Goal: Task Accomplishment & Management: Use online tool/utility

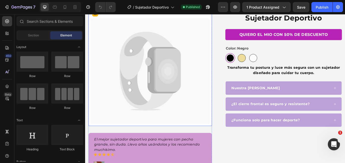
scroll to position [50, 0]
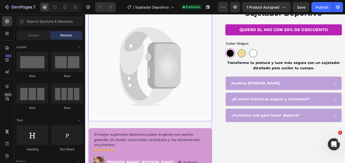
drag, startPoint x: 186, startPoint y: 51, endPoint x: 185, endPoint y: 44, distance: 7.4
click at [186, 51] on icon at bounding box center [181, 73] width 32 height 51
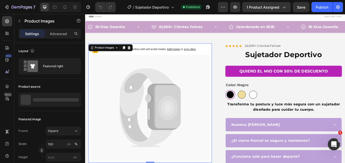
scroll to position [0, 0]
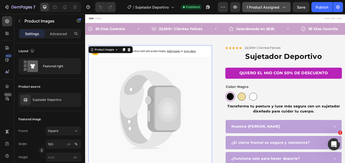
click at [252, 8] on span "1 product assigned" at bounding box center [262, 7] width 33 height 5
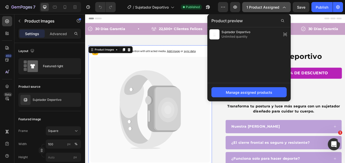
click at [276, 10] on button "1 product assigned" at bounding box center [266, 7] width 48 height 10
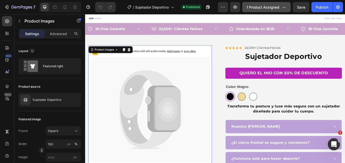
click at [276, 10] on button "1 product assigned" at bounding box center [266, 7] width 48 height 10
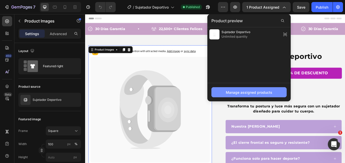
click at [272, 92] on div "Manage assigned products" at bounding box center [249, 92] width 46 height 5
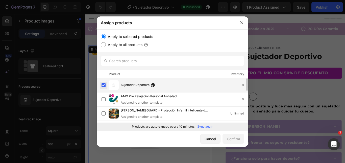
click at [102, 85] on label at bounding box center [103, 85] width 4 height 4
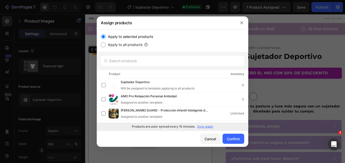
click at [204, 124] on p "Sync again" at bounding box center [205, 126] width 16 height 5
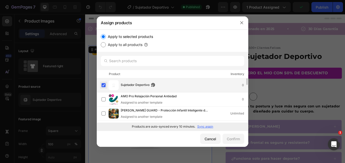
click at [103, 84] on label at bounding box center [103, 85] width 4 height 4
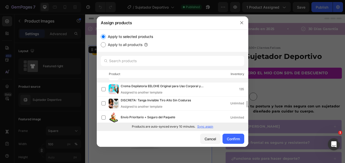
scroll to position [126, 0]
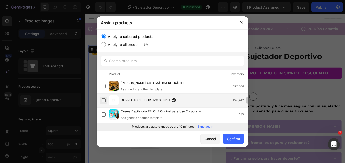
click at [102, 101] on label at bounding box center [103, 100] width 4 height 4
click at [231, 141] on div "Confirm" at bounding box center [233, 138] width 13 height 5
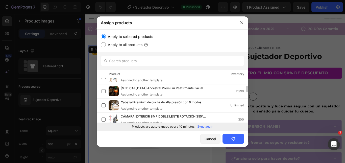
scroll to position [0, 0]
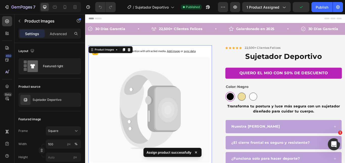
click at [126, 80] on icon at bounding box center [160, 125] width 139 height 123
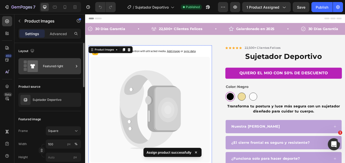
click at [76, 65] on icon at bounding box center [76, 66] width 5 height 5
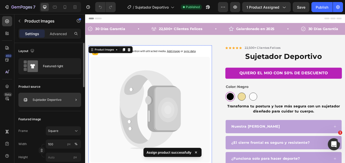
click at [72, 99] on div at bounding box center [74, 100] width 14 height 14
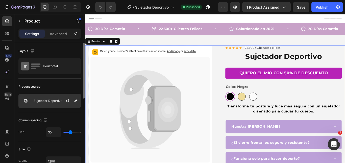
click at [79, 100] on div at bounding box center [70, 101] width 22 height 14
click at [77, 99] on icon "button" at bounding box center [76, 101] width 4 height 4
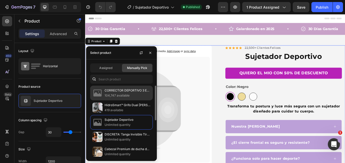
click at [122, 95] on p "104,747 available" at bounding box center [127, 95] width 46 height 5
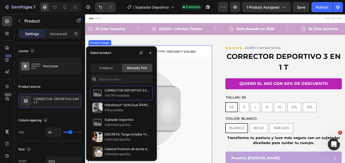
click at [221, 90] on icon at bounding box center [160, 125] width 139 height 123
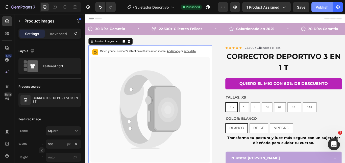
click at [317, 8] on div "Publish" at bounding box center [321, 7] width 13 height 5
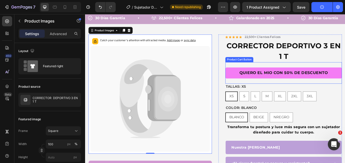
scroll to position [25, 0]
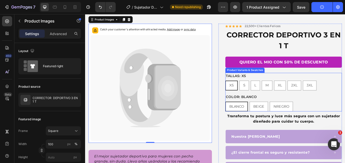
click at [286, 86] on div "TALLAS: XS XS XS XS S S S L L L M M M XL XL XL 2XL 2XL 2XL 3XL 3XL 3XL" at bounding box center [316, 93] width 136 height 20
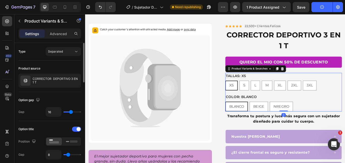
scroll to position [76, 0]
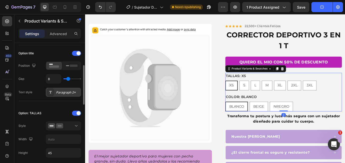
click at [62, 94] on div "Paragraph 2*" at bounding box center [68, 92] width 24 height 5
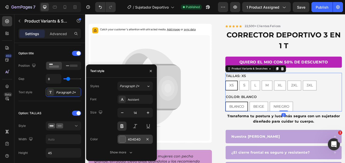
click at [128, 139] on div "4D4D4D" at bounding box center [135, 139] width 15 height 5
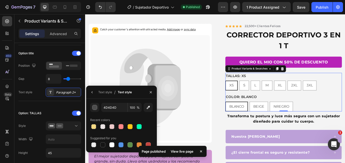
click at [103, 141] on div "Suggested for you" at bounding box center [121, 138] width 63 height 8
click at [103, 143] on div at bounding box center [102, 144] width 5 height 5
click at [93, 105] on div "button" at bounding box center [94, 107] width 5 height 5
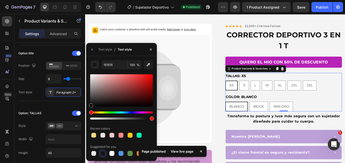
drag, startPoint x: 104, startPoint y: 98, endPoint x: 1, endPoint y: 114, distance: 104.8
click at [85, 0] on div "7 Version history / Sujetador Deportivo Published Preview 1 product assigned Sa…" at bounding box center [172, 0] width 345 height 0
type input "000000"
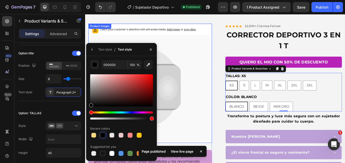
click at [227, 94] on icon at bounding box center [160, 100] width 139 height 123
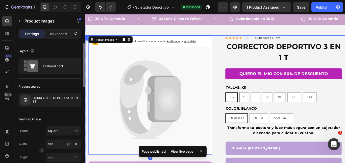
scroll to position [0, 0]
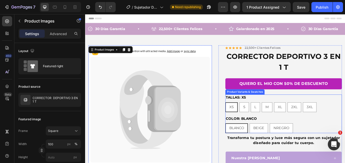
click at [248, 135] on legend "COLOR: BLANCO" at bounding box center [266, 135] width 37 height 7
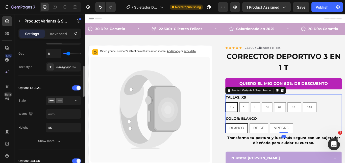
scroll to position [151, 0]
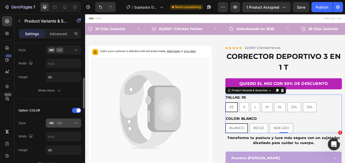
click at [55, 122] on icon at bounding box center [55, 122] width 15 height 5
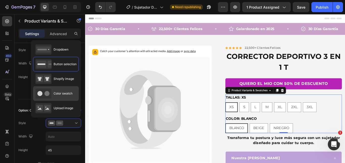
click at [57, 95] on span "Color swatch" at bounding box center [62, 93] width 19 height 5
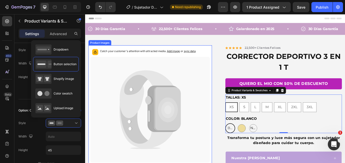
type input "45"
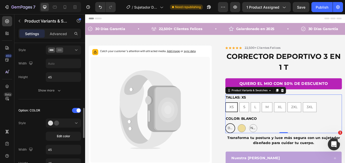
scroll to position [177, 0]
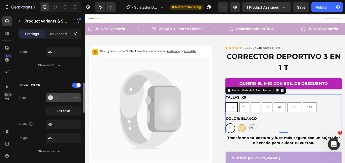
click at [64, 95] on button at bounding box center [63, 97] width 35 height 9
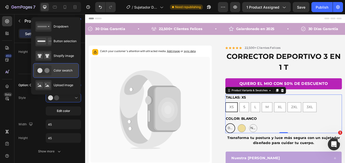
click at [64, 70] on span "Color swatch" at bounding box center [62, 70] width 19 height 5
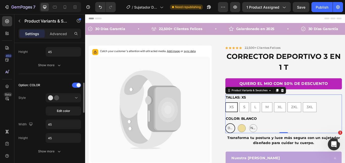
scroll to position [227, 0]
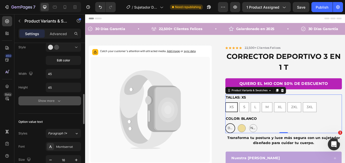
click at [63, 102] on button "Show more" at bounding box center [49, 100] width 63 height 9
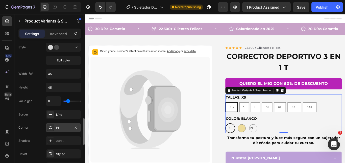
scroll to position [252, 0]
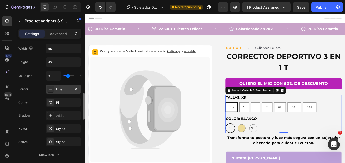
click at [63, 94] on div "Line" at bounding box center [63, 89] width 35 height 9
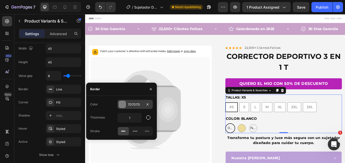
click at [127, 101] on div "7D7D7D" at bounding box center [134, 104] width 35 height 9
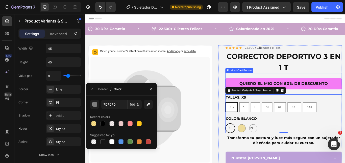
click at [251, 90] on button "QUIERO EL MIO CON 50% DE DESCUENTO" at bounding box center [316, 95] width 136 height 13
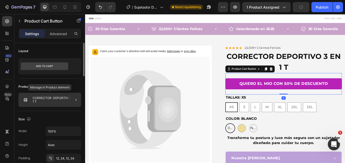
scroll to position [76, 0]
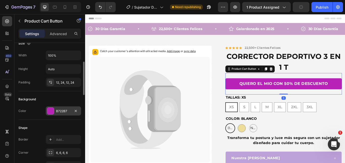
click at [51, 109] on div at bounding box center [50, 110] width 7 height 7
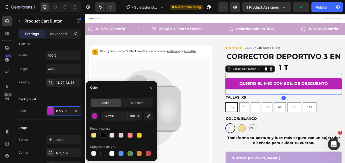
click at [103, 120] on div "B722B7 100 % Recent colors Suggested for you" at bounding box center [121, 133] width 63 height 45
click at [109, 117] on input "B722B7" at bounding box center [114, 115] width 26 height 9
click at [259, 134] on legend "COLOR: BLANCO" at bounding box center [266, 135] width 37 height 7
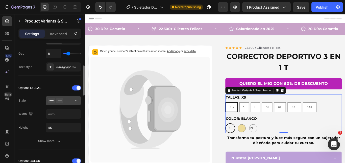
scroll to position [177, 0]
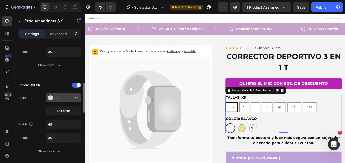
click at [63, 98] on div at bounding box center [63, 97] width 31 height 5
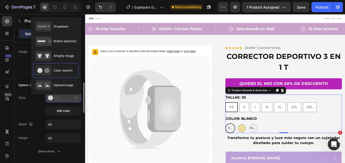
click at [65, 101] on button at bounding box center [63, 97] width 35 height 9
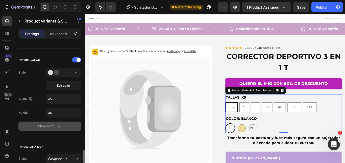
scroll to position [252, 0]
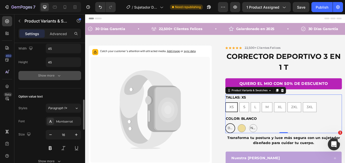
click at [68, 75] on button "Show more" at bounding box center [49, 75] width 63 height 9
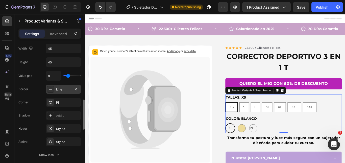
click at [63, 90] on div "Line" at bounding box center [63, 89] width 15 height 5
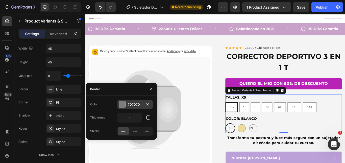
click at [127, 105] on div "7D7D7D" at bounding box center [134, 104] width 35 height 9
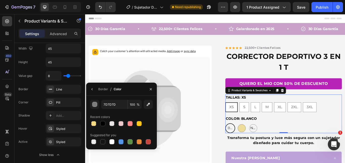
click at [117, 109] on div "7D7D7D 100 % Recent colors Suggested for you" at bounding box center [121, 122] width 63 height 45
click at [117, 107] on input "7D7D7D" at bounding box center [114, 104] width 26 height 9
paste input "B722B7"
type input "B722B7"
click at [91, 90] on icon "button" at bounding box center [92, 89] width 4 height 4
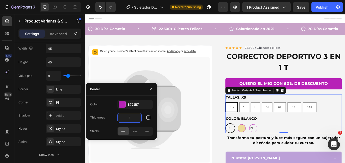
click at [128, 115] on input "1" at bounding box center [130, 117] width 24 height 9
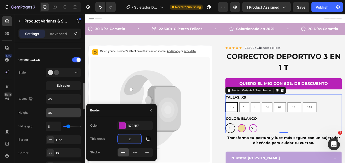
scroll to position [227, 0]
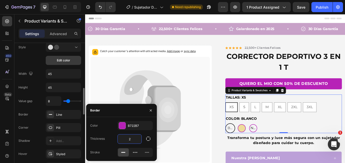
type input "2"
click at [74, 61] on button "Edit color" at bounding box center [63, 60] width 35 height 9
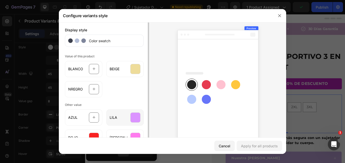
scroll to position [0, 0]
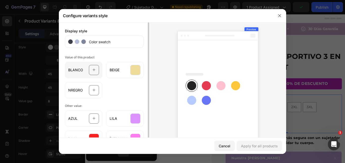
click at [94, 66] on div at bounding box center [94, 70] width 10 height 10
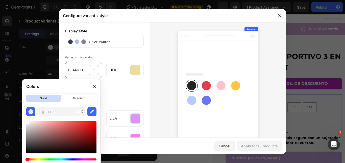
drag, startPoint x: 39, startPoint y: 129, endPoint x: 21, endPoint y: 119, distance: 20.5
click at [21, 119] on div "Colors solid gradient 100 %" at bounding box center [61, 125] width 83 height 97
type input "FFFFFF"
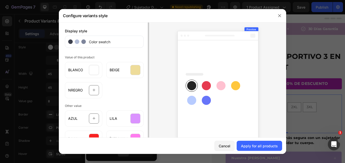
click at [127, 93] on div "BLANCO BEIGE NREGRO" at bounding box center [104, 79] width 79 height 38
click at [89, 90] on div at bounding box center [94, 90] width 10 height 10
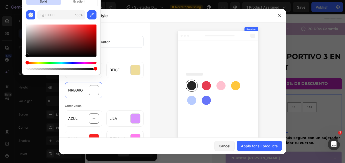
drag, startPoint x: 70, startPoint y: 48, endPoint x: 14, endPoint y: 70, distance: 60.9
click at [14, 38] on body "7 Version history / Sujetador Deportivo Need republishing Preview 1 product ass…" at bounding box center [172, 19] width 345 height 38
type input "000000"
click at [142, 83] on div "Display style Color swatch Value of this product BLANCO BEIGE NREGRO Other valu…" at bounding box center [104, 92] width 91 height 140
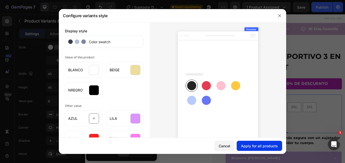
drag, startPoint x: 267, startPoint y: 144, endPoint x: 215, endPoint y: 145, distance: 52.7
click at [267, 144] on div "Apply for all products" at bounding box center [259, 145] width 37 height 5
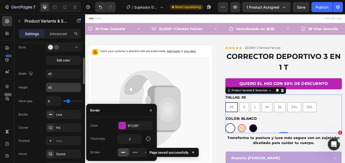
scroll to position [202, 0]
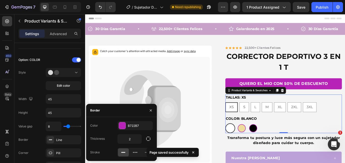
click at [263, 112] on legend "TALLAS: XS" at bounding box center [260, 111] width 24 height 7
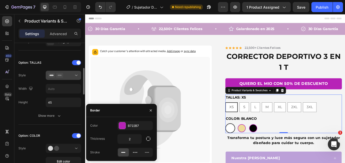
scroll to position [101, 0]
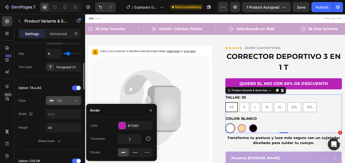
click at [60, 100] on rect at bounding box center [60, 100] width 4 height 1
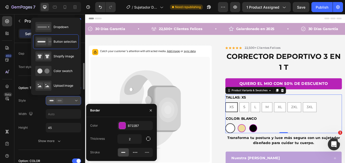
click at [57, 99] on icon at bounding box center [59, 100] width 7 height 5
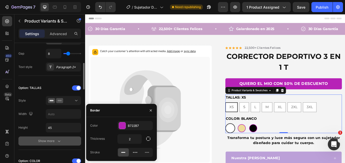
click at [56, 140] on div "Show more" at bounding box center [49, 140] width 23 height 5
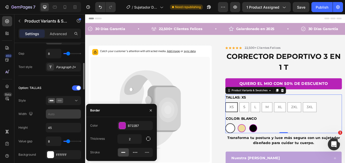
scroll to position [151, 0]
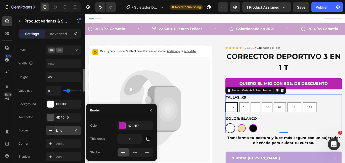
click at [60, 130] on div "Line" at bounding box center [63, 130] width 15 height 5
click at [127, 125] on div "7D7D7D" at bounding box center [134, 125] width 35 height 9
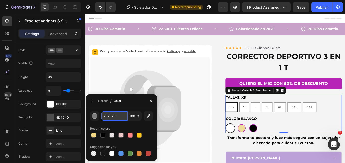
click at [112, 117] on input "7D7D7D" at bounding box center [114, 115] width 26 height 9
paste input "B722B7"
type input "B722B7"
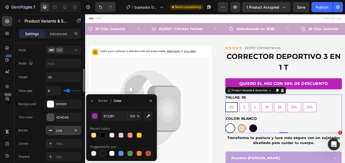
click at [56, 131] on div "Line" at bounding box center [63, 130] width 35 height 9
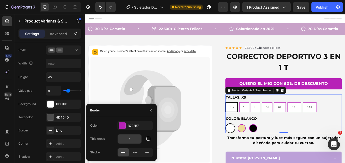
click at [132, 134] on div "1" at bounding box center [129, 139] width 24 height 10
click at [132, 137] on input "1" at bounding box center [130, 138] width 24 height 9
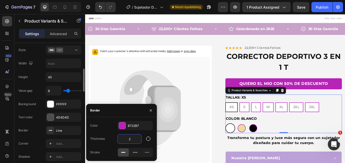
click at [42, 124] on div "Value gap 8 Background FFFFFF Text color 4D4D4D Border Line Corner Add... Shado…" at bounding box center [49, 143] width 63 height 115
click at [129, 138] on input "2" at bounding box center [130, 138] width 24 height 9
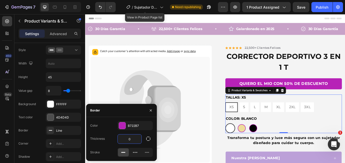
type input "1"
click at [128, 129] on div "B722B7" at bounding box center [134, 125] width 35 height 9
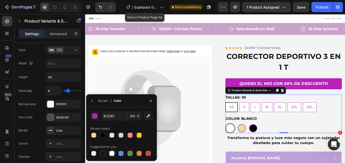
click at [112, 153] on div at bounding box center [111, 153] width 5 height 5
type input "FFFFFF"
click at [62, 125] on div "Value gap 8 Background FFFFFF Text color 4D4D4D Border Line Corner Add... Shado…" at bounding box center [49, 143] width 63 height 115
click at [42, 114] on div "Text color 4D4D4D" at bounding box center [49, 117] width 63 height 9
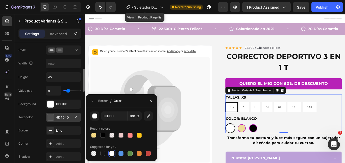
click at [59, 118] on div "4D4D4D" at bounding box center [63, 117] width 15 height 5
click at [103, 133] on div at bounding box center [102, 134] width 5 height 5
type input "000000"
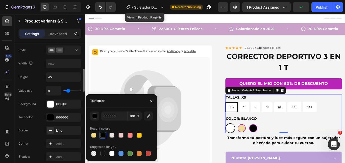
click at [43, 122] on div "Value gap 8 Background FFFFFF Text color 000000 Border Line Corner Add... Shado…" at bounding box center [49, 143] width 63 height 115
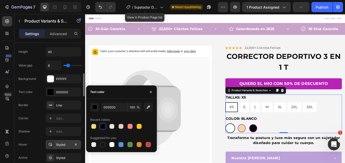
click at [61, 144] on div "Styled" at bounding box center [63, 144] width 15 height 5
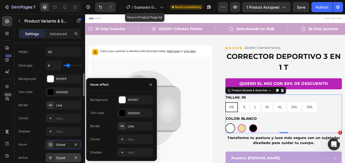
click at [56, 156] on div "Styled" at bounding box center [63, 157] width 15 height 5
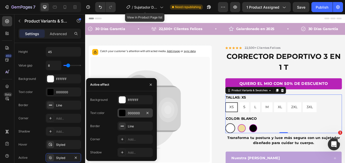
click at [140, 111] on div "000000" at bounding box center [135, 113] width 15 height 5
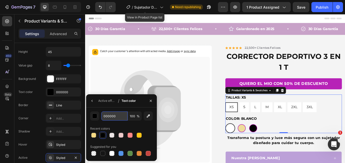
click at [111, 116] on input "000000" at bounding box center [114, 115] width 26 height 9
paste input "B722B7"
type input "B722B7"
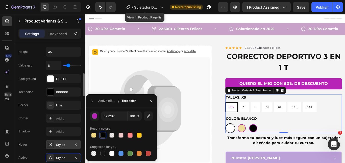
click at [51, 147] on div at bounding box center [50, 144] width 7 height 7
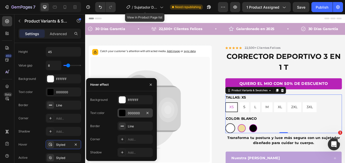
click at [148, 109] on div "000000" at bounding box center [134, 112] width 35 height 9
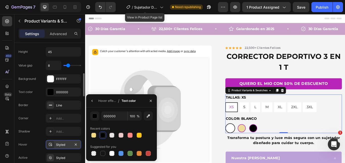
click at [62, 143] on div "Styled" at bounding box center [63, 144] width 15 height 5
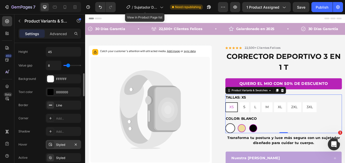
click at [65, 144] on div "Styled" at bounding box center [63, 144] width 15 height 5
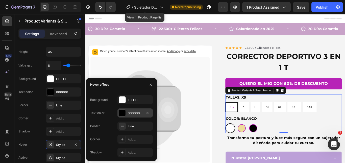
click at [129, 115] on div "000000" at bounding box center [135, 113] width 15 height 5
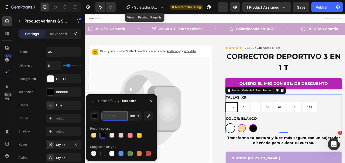
click at [112, 119] on input "000000" at bounding box center [114, 115] width 26 height 9
paste input "B722B7"
type input "B722B7"
click at [64, 106] on div "Line" at bounding box center [63, 105] width 15 height 5
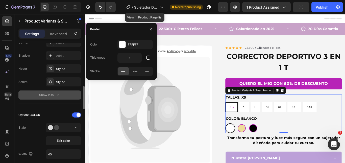
scroll to position [202, 0]
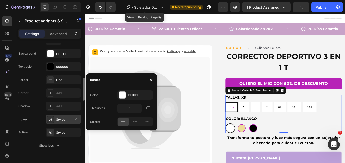
click at [60, 119] on div "Styled" at bounding box center [63, 119] width 15 height 5
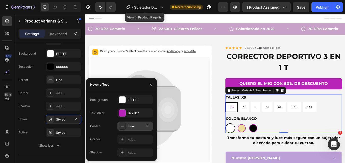
click at [125, 126] on div at bounding box center [122, 125] width 7 height 7
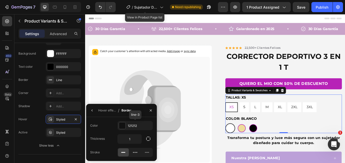
click at [125, 126] on div at bounding box center [122, 125] width 7 height 7
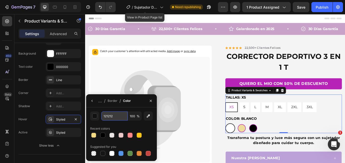
click at [102, 118] on input "121212" at bounding box center [114, 115] width 26 height 9
paste input "B722B7"
type input "B722B7"
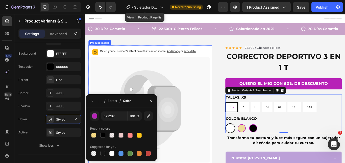
click at [224, 77] on icon at bounding box center [160, 125] width 139 height 123
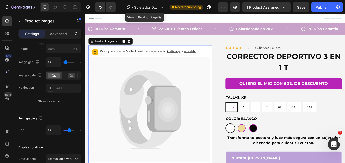
scroll to position [0, 0]
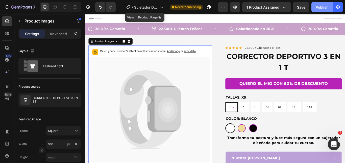
click at [324, 8] on div "Publish" at bounding box center [321, 7] width 13 height 5
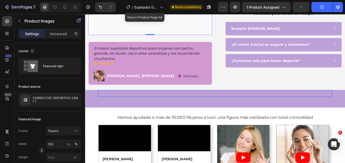
scroll to position [151, 0]
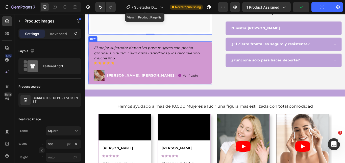
click at [226, 76] on div "El mejor sujetador deportivo para mujeres con pecho grande, sin [PERSON_NAME]. …" at bounding box center [161, 71] width 144 height 50
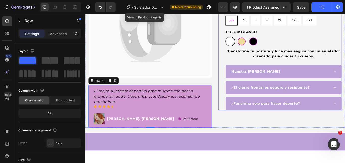
scroll to position [0, 0]
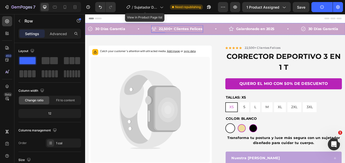
click at [215, 27] on div "22,500+ Clientes Felices" at bounding box center [196, 31] width 52 height 9
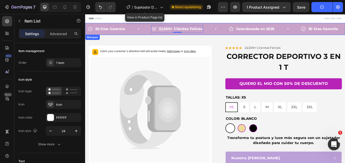
drag, startPoint x: 236, startPoint y: 27, endPoint x: 238, endPoint y: 30, distance: 3.9
click at [236, 27] on div "22,500+ Clientes Felices Item List 0" at bounding box center [207, 31] width 90 height 9
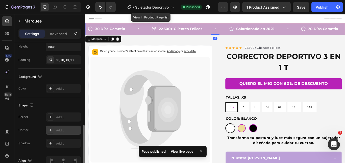
scroll to position [279, 0]
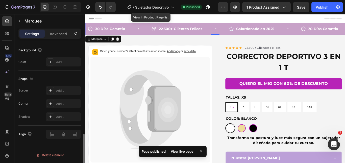
click at [135, 29] on div "30 Días Garantia Item List" at bounding box center [125, 31] width 74 height 9
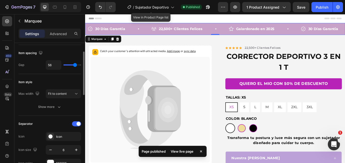
scroll to position [0, 0]
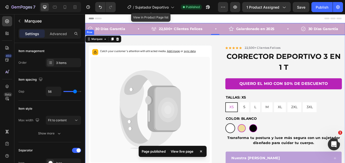
click at [235, 39] on div "Catch your customer's attention with attracted media. Add image or sync data Pr…" at bounding box center [236, 145] width 303 height 215
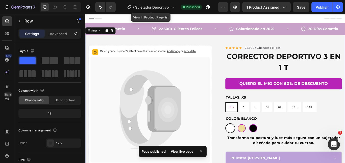
click at [236, 35] on div "22,500+ Clientes Felices Item List" at bounding box center [207, 31] width 90 height 9
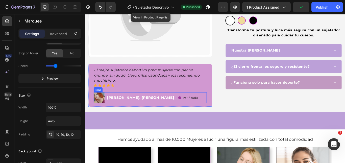
scroll to position [126, 0]
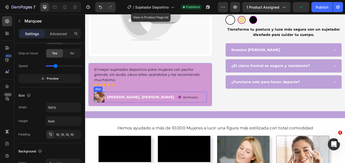
click at [208, 107] on div "Image María. Ramirez Text block Verificado Item list Row" at bounding box center [161, 110] width 132 height 13
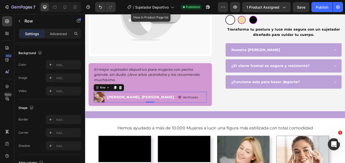
scroll to position [0, 0]
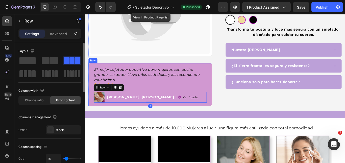
click at [225, 97] on div "El mejor sujetador deportivo para mujeres con pecho grande, sin duda. Llevo año…" at bounding box center [161, 96] width 144 height 50
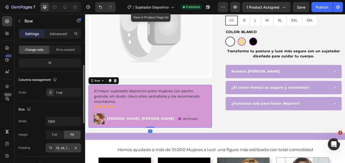
scroll to position [101, 0]
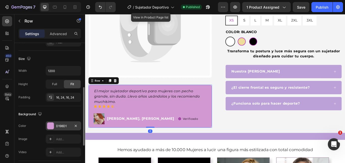
click at [60, 129] on div "D198D1" at bounding box center [63, 125] width 35 height 9
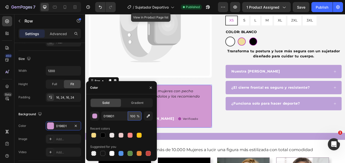
click at [133, 120] on input "100" at bounding box center [135, 115] width 14 height 9
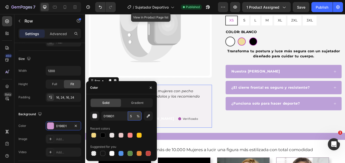
type input "50"
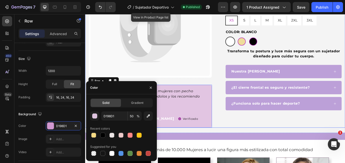
click at [236, 130] on div "Catch your customer's attention with attracted media. Add image or sync data Pr…" at bounding box center [236, 48] width 303 height 197
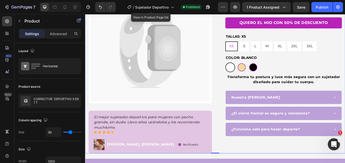
scroll to position [126, 0]
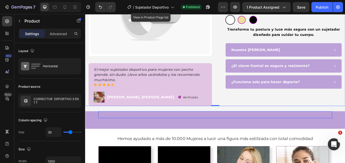
click at [213, 127] on div "Image Image Image Image Image Image Image Carousel" at bounding box center [236, 131] width 273 height 8
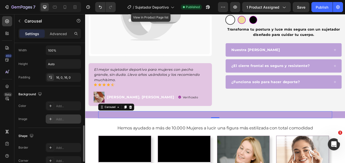
scroll to position [360, 0]
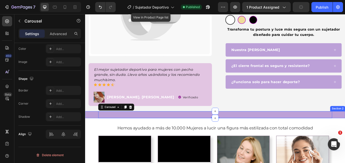
click at [93, 135] on div "Image Image Image Image Image Image Image Carousel 0 Row Section 2" at bounding box center [236, 131] width 303 height 8
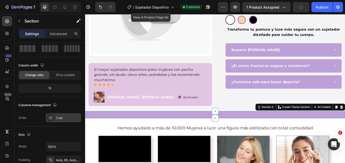
scroll to position [151, 0]
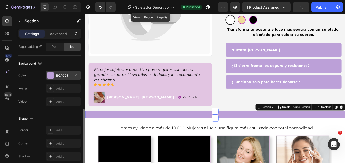
click at [67, 71] on div "BCA0D8" at bounding box center [63, 75] width 35 height 9
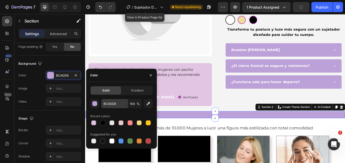
drag, startPoint x: 104, startPoint y: 90, endPoint x: 106, endPoint y: 101, distance: 11.0
click at [105, 91] on span "Solid" at bounding box center [105, 90] width 7 height 5
click at [106, 101] on input "BCA0D8" at bounding box center [114, 103] width 26 height 9
click at [215, 109] on div "Image María. Ramirez Text block Verificado Item list Row" at bounding box center [161, 110] width 132 height 13
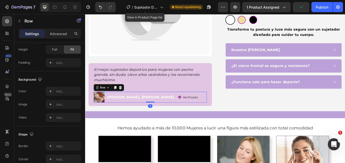
scroll to position [0, 0]
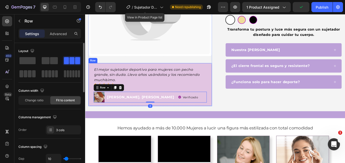
click at [222, 98] on div "El mejor sujetador deportivo para mujeres con pecho grande, sin duda. Llevo año…" at bounding box center [161, 96] width 132 height 42
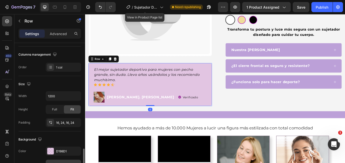
scroll to position [126, 0]
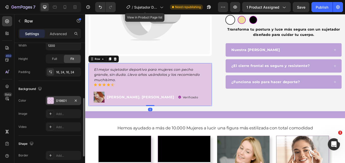
click at [58, 105] on div "D198D1" at bounding box center [63, 100] width 35 height 9
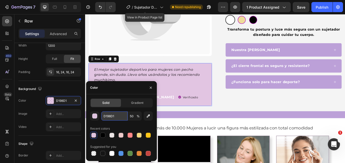
click at [107, 118] on input "D198D1" at bounding box center [114, 115] width 26 height 9
paste input "BCA0D8"
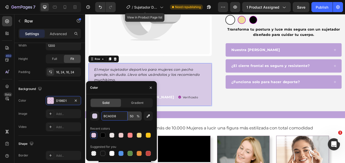
type input "BCA0D8"
click at [130, 117] on input "50" at bounding box center [135, 115] width 14 height 9
click at [131, 117] on input "50" at bounding box center [135, 115] width 14 height 9
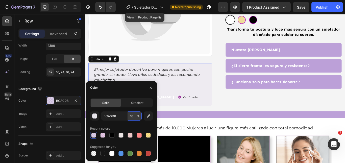
type input "100"
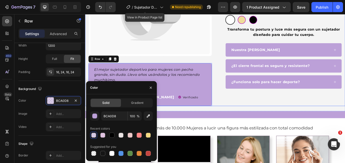
click at [246, 116] on div "Icon Icon Icon Icon Icon Icon List Hoz 22,500+ Clientes Felices Text block Row …" at bounding box center [312, 22] width 144 height 197
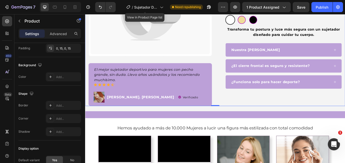
scroll to position [0, 0]
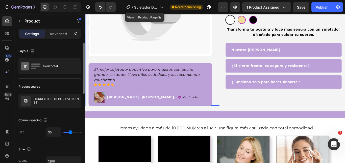
click at [207, 105] on div "Image María. Ramirez Text block Verificado Item list Row" at bounding box center [161, 110] width 132 height 13
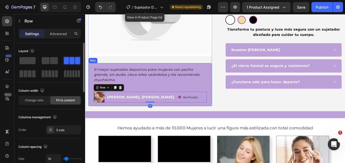
click at [225, 97] on div "El mejor sujetador deportivo para mujeres con pecho grande, sin duda. Llevo año…" at bounding box center [161, 96] width 144 height 50
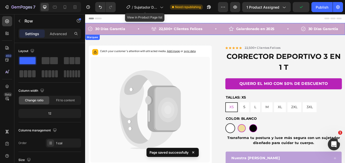
click at [87, 26] on div "30 Días Garantia Item List 22,500+ Clientes Felices Item List Galardonado en 20…" at bounding box center [236, 31] width 303 height 14
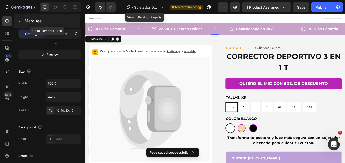
click at [16, 20] on button "button" at bounding box center [19, 21] width 8 height 8
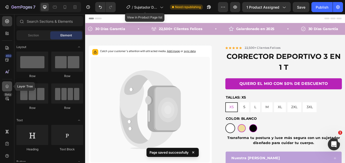
click at [6, 88] on icon at bounding box center [7, 86] width 5 height 5
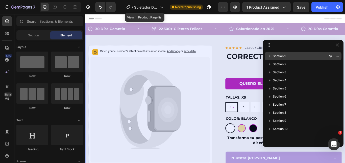
click at [303, 55] on p "Section 1" at bounding box center [301, 55] width 56 height 5
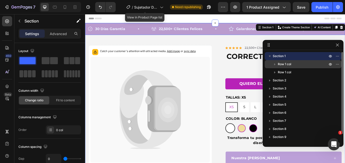
click at [280, 63] on span "Row 1 col" at bounding box center [284, 64] width 13 height 5
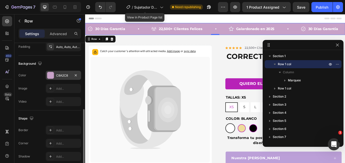
click at [61, 74] on div "C8A2C8" at bounding box center [63, 75] width 15 height 5
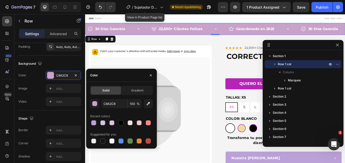
click at [107, 92] on span "Solid" at bounding box center [105, 90] width 7 height 5
click at [111, 102] on input "C8A2C8" at bounding box center [114, 103] width 26 height 9
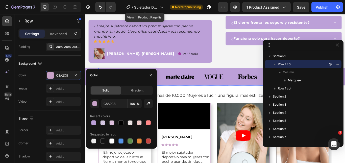
click at [215, 77] on div "Image Image Image Image Image Image Image Carousel" at bounding box center [236, 87] width 273 height 20
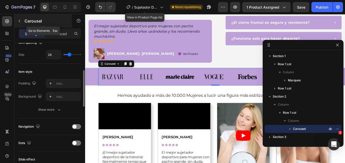
click at [26, 21] on p "Carousel" at bounding box center [45, 21] width 43 height 6
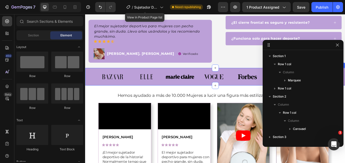
click at [88, 88] on div "Image Image Image Image Image Image Image Carousel Row Section 2" at bounding box center [236, 87] width 303 height 20
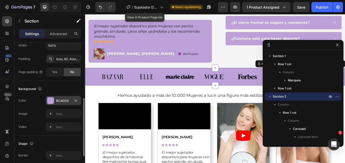
click at [56, 99] on div "BCA0D8" at bounding box center [63, 100] width 35 height 9
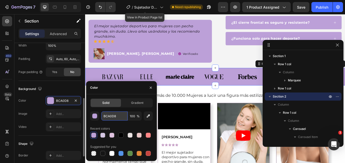
click at [109, 114] on input "BCA0D8" at bounding box center [114, 115] width 26 height 9
paste input "C8A2C"
type input "C8A2C8"
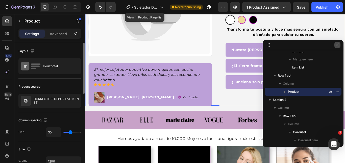
click at [338, 46] on icon "button" at bounding box center [337, 44] width 3 height 3
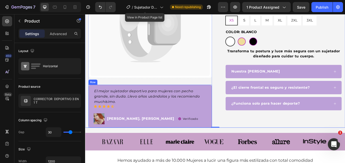
click at [220, 125] on div "El mejor sujetador deportivo para mujeres con pecho grande, sin duda. Llevo año…" at bounding box center [161, 121] width 132 height 42
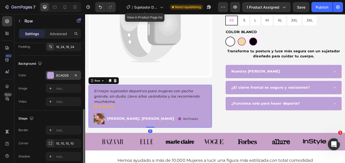
click at [61, 78] on div "BCA0D8" at bounding box center [63, 75] width 35 height 9
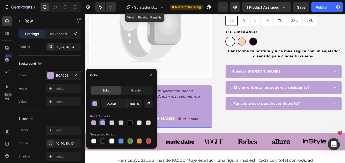
click at [104, 108] on div "BCA0D8 100 % Recent colors Suggested for you" at bounding box center [121, 121] width 63 height 45
click at [106, 102] on input "BCA0D8" at bounding box center [114, 103] width 26 height 9
paste input "C8A2C"
type input "C8A2C8"
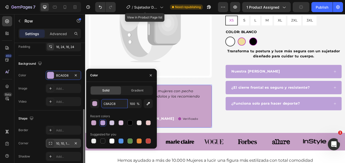
scroll to position [174, 0]
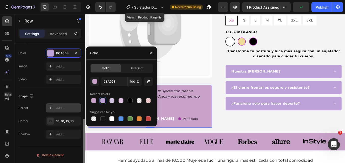
click at [63, 104] on div "Add..." at bounding box center [63, 107] width 35 height 9
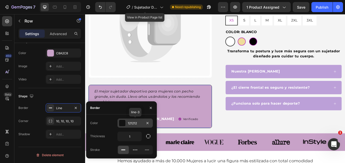
click at [129, 124] on div "121212" at bounding box center [135, 123] width 15 height 5
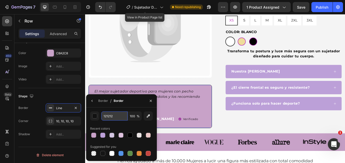
click at [119, 117] on input "121212" at bounding box center [114, 115] width 26 height 9
paste input "C8A2C8"
type input "C8A2C8"
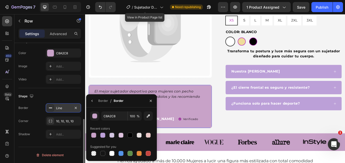
click at [56, 108] on div "Line" at bounding box center [63, 108] width 15 height 5
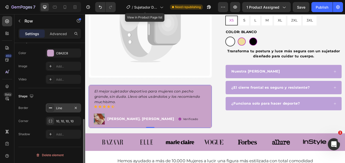
click at [56, 108] on div "Line" at bounding box center [63, 108] width 15 height 5
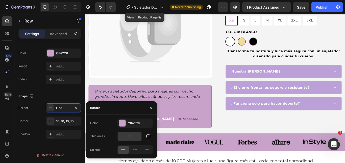
click at [131, 139] on input "1" at bounding box center [130, 136] width 24 height 9
type input "2"
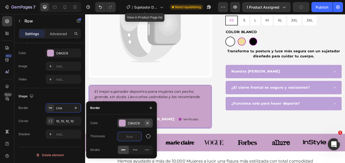
click at [148, 122] on icon "button" at bounding box center [147, 123] width 4 height 4
type input "0"
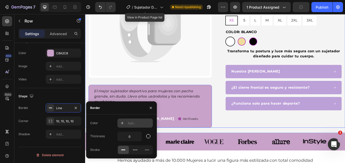
click at [240, 128] on div "Icon Icon Icon Icon Icon Icon List Hoz 22,500+ Clientes Felices Text block Row …" at bounding box center [312, 48] width 144 height 197
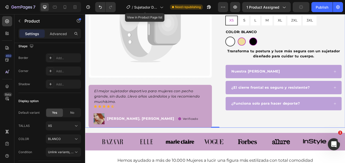
scroll to position [0, 0]
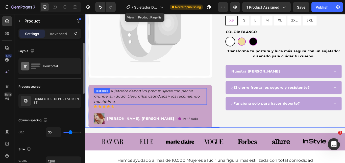
click at [204, 116] on p "El mejor sujetador deportivo para mujeres con pecho grande, sin duda. Llevo año…" at bounding box center [160, 110] width 131 height 18
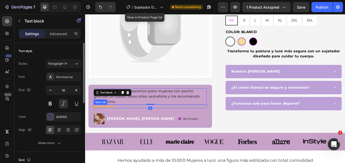
click at [206, 120] on div "Icon Icon Icon Icon Icon" at bounding box center [161, 122] width 132 height 4
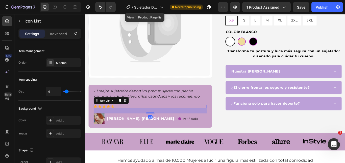
click at [232, 121] on div "Catch your customer's attention with attracted media. Add image or sync data Pr…" at bounding box center [236, 48] width 303 height 197
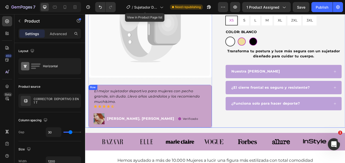
click at [228, 120] on div "El mejor sujetador deportivo para mujeres con pecho grande, sin [PERSON_NAME]. …" at bounding box center [161, 121] width 144 height 50
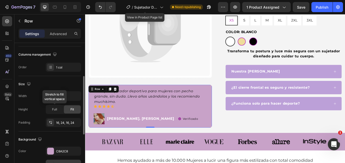
scroll to position [126, 0]
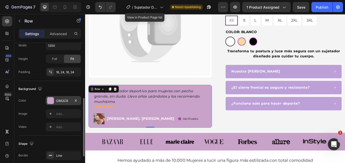
click at [58, 102] on div "C8A2C8" at bounding box center [63, 100] width 15 height 5
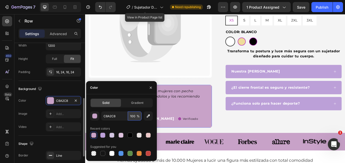
click at [133, 115] on input "100" at bounding box center [135, 115] width 14 height 9
type input "50"
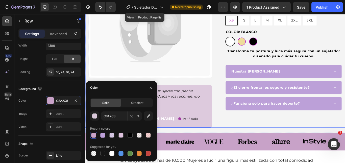
click at [232, 127] on div "Catch your customer's attention with attracted media. Add image or sync data Pr…" at bounding box center [236, 48] width 303 height 197
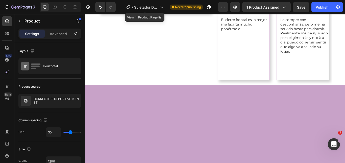
scroll to position [0, 0]
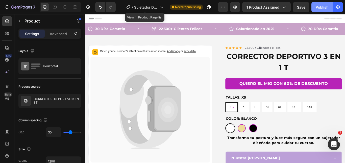
click at [317, 9] on div "Publish" at bounding box center [321, 7] width 13 height 5
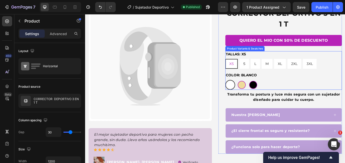
scroll to position [25, 0]
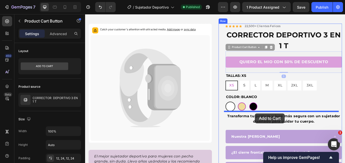
drag, startPoint x: 259, startPoint y: 60, endPoint x: 283, endPoint y: 130, distance: 74.2
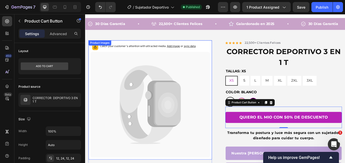
scroll to position [0, 0]
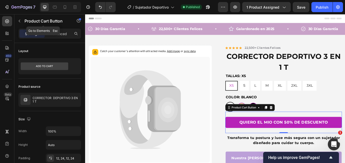
click at [21, 19] on icon "button" at bounding box center [19, 21] width 4 height 4
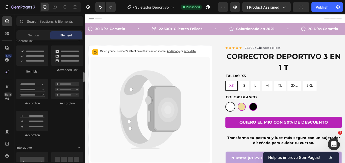
scroll to position [379, 0]
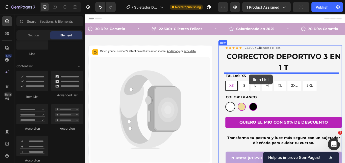
drag, startPoint x: 114, startPoint y: 99, endPoint x: 276, endPoint y: 85, distance: 162.7
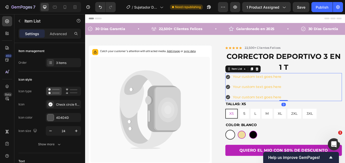
click at [342, 92] on div "Your custom text goes here Your custom text goes here Your custom text goes here" at bounding box center [316, 99] width 136 height 32
click at [59, 35] on p "Advanced" at bounding box center [58, 33] width 17 height 5
type input "100%"
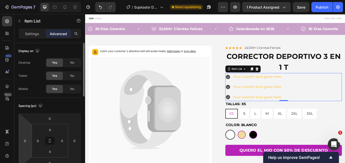
scroll to position [25, 0]
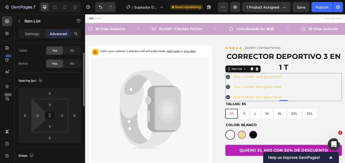
click at [49, 136] on input "0" at bounding box center [50, 138] width 10 height 8
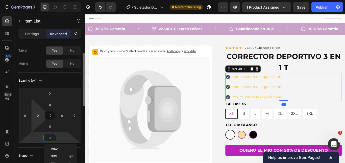
scroll to position [76, 0]
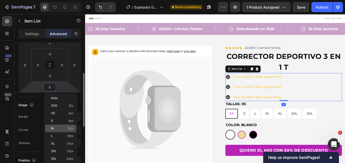
click at [59, 125] on div "M 12px" at bounding box center [60, 128] width 31 height 8
type input "12"
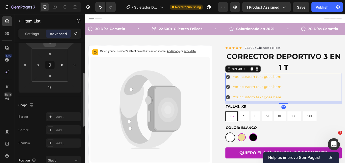
click at [55, 46] on div "0" at bounding box center [49, 43] width 13 height 8
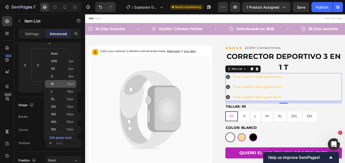
click at [59, 84] on p "M 12px" at bounding box center [62, 84] width 23 height 4
type input "12"
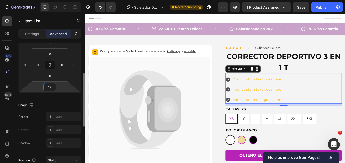
click at [49, 87] on input "12" at bounding box center [50, 87] width 10 height 8
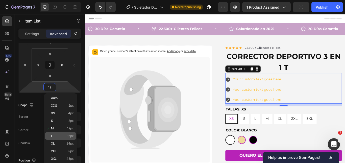
click at [63, 136] on p "L 16px" at bounding box center [62, 136] width 23 height 4
type input "16"
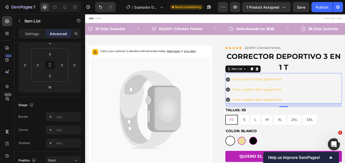
click at [253, 86] on div "Your custom text goes here" at bounding box center [281, 90] width 66 height 9
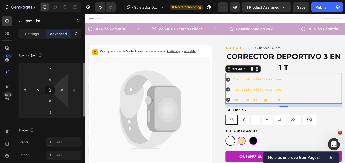
scroll to position [0, 0]
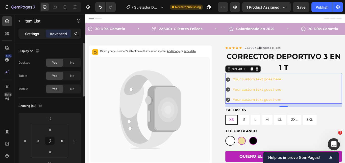
click at [37, 34] on p "Settings" at bounding box center [32, 33] width 14 height 5
type input "8"
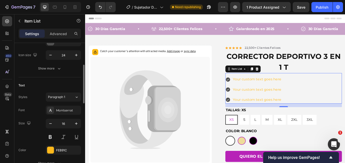
scroll to position [50, 0]
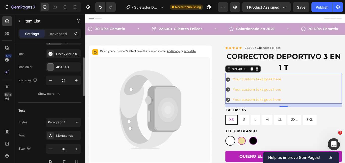
click at [61, 61] on div "Icon type Icon Check circle filled Icon color 4D4D4D Icon size 24" at bounding box center [49, 60] width 63 height 49
click at [63, 64] on div "4D4D4D" at bounding box center [63, 66] width 35 height 9
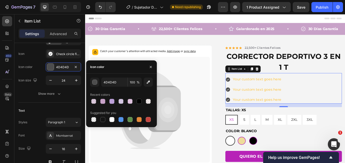
click at [107, 100] on div at bounding box center [121, 101] width 63 height 7
click at [103, 100] on div at bounding box center [102, 101] width 5 height 5
type input "C8A2C8"
click at [300, 87] on div "Your custom text goes here" at bounding box center [285, 90] width 58 height 9
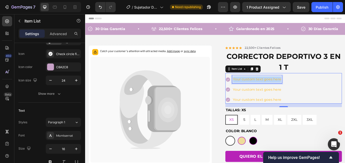
click at [300, 87] on p "Your custom text goes here" at bounding box center [285, 90] width 56 height 7
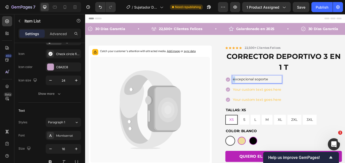
click at [257, 91] on span "excepcional soporte" at bounding box center [277, 90] width 41 height 5
click at [277, 100] on p "Your custom text goes here" at bounding box center [285, 101] width 56 height 7
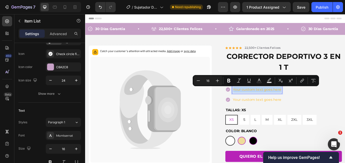
click at [277, 100] on p "Your custom text goes here" at bounding box center [285, 101] width 56 height 7
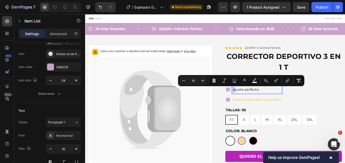
click at [257, 103] on span "ajuste perfecto" at bounding box center [272, 101] width 31 height 5
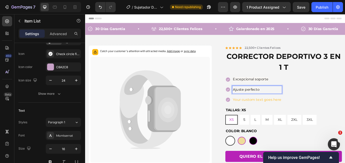
click at [288, 103] on p "Ajuste perfecto" at bounding box center [285, 101] width 56 height 7
click at [296, 92] on p "Excepcional soporte" at bounding box center [285, 90] width 56 height 7
click at [296, 92] on span "Excepcional soporte." at bounding box center [278, 90] width 42 height 5
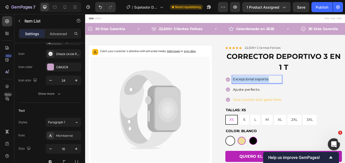
click at [296, 92] on span "Excepcional soporte." at bounding box center [278, 90] width 42 height 5
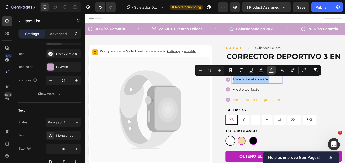
click at [275, 70] on button "color" at bounding box center [270, 70] width 9 height 9
type input "F9F7F4"
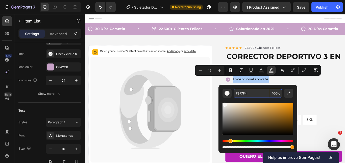
click at [278, 92] on span "%" at bounding box center [278, 94] width 3 height 6
click at [277, 92] on span "%" at bounding box center [278, 94] width 3 height 6
click at [275, 92] on input "100" at bounding box center [276, 93] width 12 height 9
type input "100"
click at [304, 93] on p "Excepcional soporte." at bounding box center [285, 90] width 56 height 7
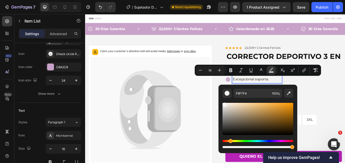
click at [293, 91] on span "Excepcional soporte." at bounding box center [278, 90] width 42 height 5
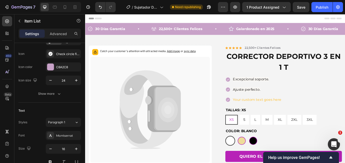
click at [332, 91] on div "Excepcional soporte. Ajuste perfecto. Your custom text goes here" at bounding box center [316, 102] width 136 height 32
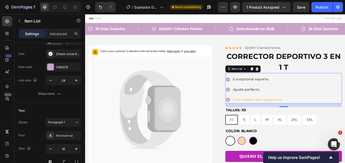
click at [286, 97] on div "Excepcional soporte. Ajuste perfecto. Your custom text goes here" at bounding box center [281, 102] width 66 height 32
click at [286, 98] on p "Ajuste perfecto." at bounding box center [285, 101] width 56 height 7
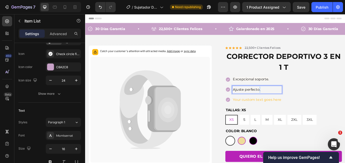
click at [286, 98] on p "Ajuste perfecto." at bounding box center [285, 101] width 56 height 7
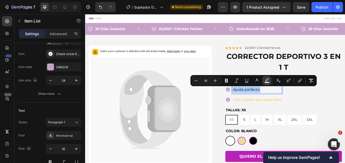
click at [271, 79] on button "color" at bounding box center [266, 80] width 9 height 9
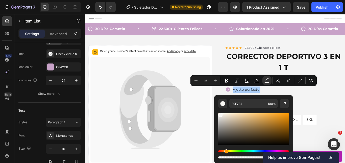
click at [274, 104] on span "%" at bounding box center [274, 104] width 3 height 6
click at [271, 104] on input "100" at bounding box center [271, 103] width 12 height 9
type input "100"
click at [343, 102] on div "Excepcional soporte. Ajuste perfecto. Your custom text goes here" at bounding box center [316, 102] width 136 height 32
click at [344, 112] on div "Excepcional soporte. Ajuste perfecto. Your custom text goes here" at bounding box center [316, 102] width 136 height 32
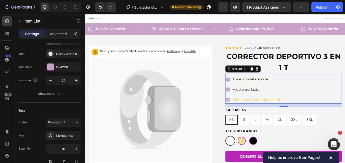
click at [344, 112] on div "Excepcional soporte. Ajuste perfecto. Your custom text goes here" at bounding box center [316, 102] width 136 height 32
click at [288, 113] on p "Your custom text goes here" at bounding box center [285, 113] width 56 height 7
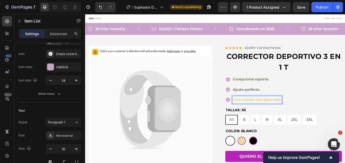
click at [286, 92] on span "Excepcional soporte." at bounding box center [278, 90] width 42 height 5
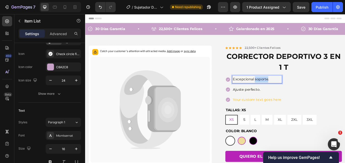
click at [286, 91] on span "Excepcional soporte." at bounding box center [278, 90] width 42 height 5
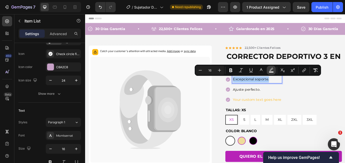
click at [273, 73] on button "color" at bounding box center [270, 70] width 9 height 9
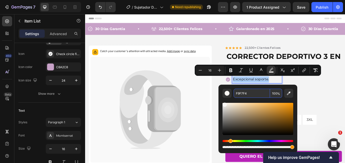
click at [272, 90] on input "100" at bounding box center [276, 93] width 12 height 9
type input "0"
click at [344, 99] on div "Excepcional soporte. Ajuste perfecto. Your custom text goes here" at bounding box center [316, 102] width 136 height 32
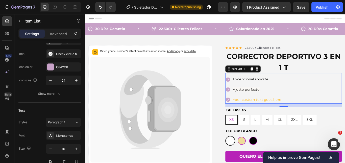
click at [281, 103] on span "Ajuste perfecto." at bounding box center [273, 101] width 32 height 5
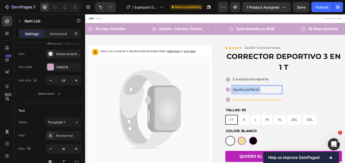
click at [281, 103] on span "Ajuste perfecto." at bounding box center [273, 101] width 32 height 5
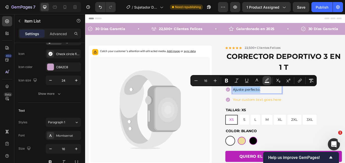
click at [270, 79] on button "color" at bounding box center [266, 80] width 9 height 9
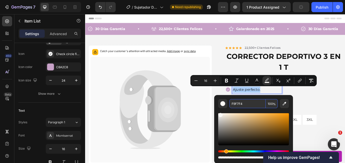
click at [269, 102] on input "100" at bounding box center [271, 103] width 12 height 9
type input "0"
click at [335, 109] on div "Excepcional soporte. Ajuste perfecto. Your custom text goes here" at bounding box center [316, 102] width 136 height 32
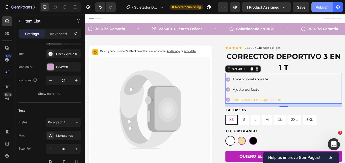
click at [317, 11] on button "Publish" at bounding box center [321, 7] width 21 height 10
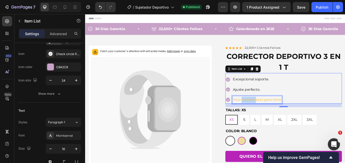
click at [276, 114] on p "Your custom text goes here" at bounding box center [285, 113] width 56 height 7
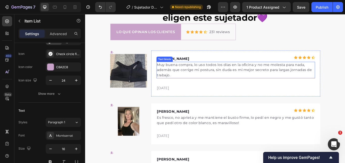
scroll to position [1388, 0]
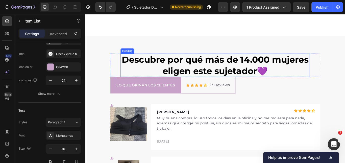
click at [212, 72] on strong "Descubre por qué más de 14.000 mujeres eligen este sujetador💜" at bounding box center [237, 73] width 218 height 25
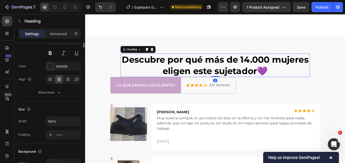
scroll to position [0, 0]
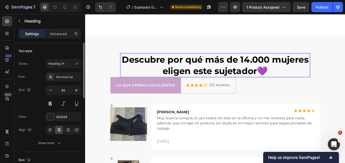
click at [212, 72] on strong "Descubre por qué más de 14.000 mujeres eligen este sujetador💜" at bounding box center [237, 73] width 218 height 25
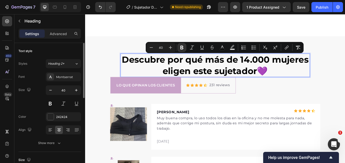
scroll to position [1262, 0]
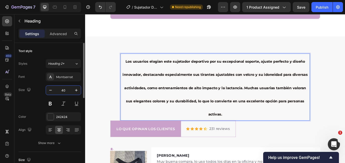
click at [63, 92] on input "40" at bounding box center [63, 90] width 17 height 9
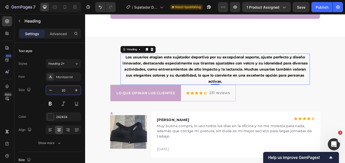
type input "20"
click at [123, 70] on div "⁠⁠⁠⁠⁠⁠⁠ Los usuarios elogian este sujetador deportivo por su excepcional soport…" at bounding box center [236, 78] width 245 height 36
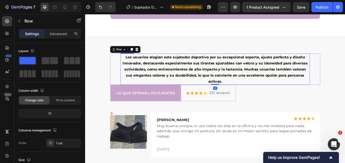
click at [139, 71] on span "Los usuarios elogian este sujetador deportivo por su excepcional soporte, ajust…" at bounding box center [237, 78] width 216 height 33
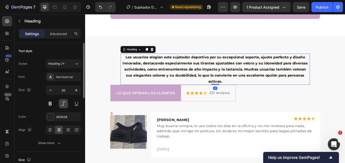
scroll to position [50, 0]
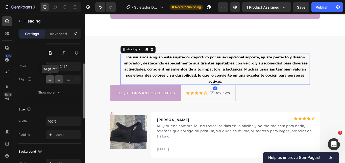
click at [51, 82] on div at bounding box center [50, 79] width 8 height 8
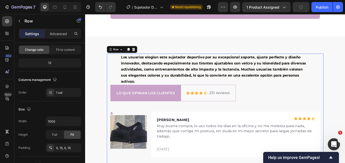
scroll to position [0, 0]
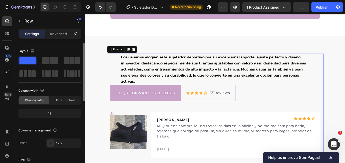
click at [131, 70] on span "Los usuarios elogian este sujetador deportivo por su excepcional soporte, ajust…" at bounding box center [235, 78] width 216 height 33
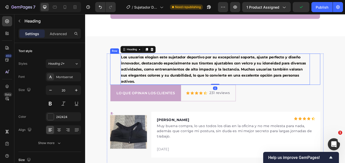
click at [120, 70] on div "⁠⁠⁠⁠⁠⁠⁠ Los usuarios elogian este sujetador deportivo por su excepcional soport…" at bounding box center [236, 78] width 245 height 36
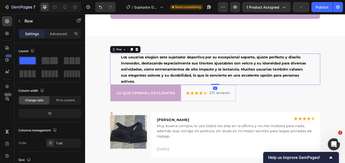
click at [54, 29] on div "Settings Advanced" at bounding box center [49, 34] width 63 height 10
click at [174, 71] on span "Los usuarios elogian este sujetador deportivo por su excepcional soporte, ajust…" at bounding box center [235, 78] width 216 height 33
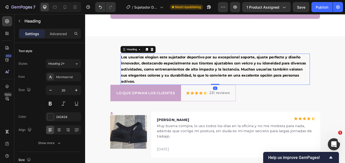
click at [59, 29] on div "Settings Advanced" at bounding box center [49, 34] width 63 height 10
click at [59, 34] on p "Advanced" at bounding box center [58, 33] width 17 height 5
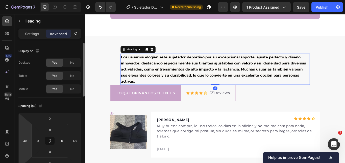
click at [29, 139] on div "48" at bounding box center [25, 141] width 10 height 8
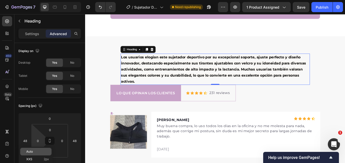
click at [35, 149] on div "Auto" at bounding box center [35, 152] width 31 height 8
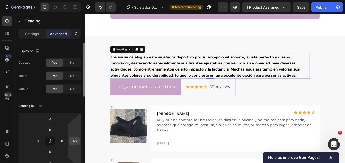
click at [72, 142] on input "48" at bounding box center [75, 141] width 8 height 8
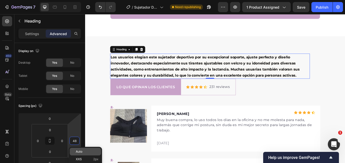
click at [77, 150] on span "Auto" at bounding box center [79, 152] width 7 height 4
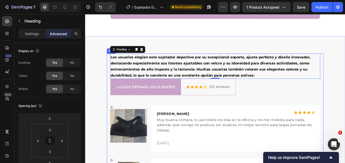
scroll to position [1287, 0]
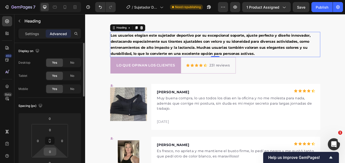
click at [49, 148] on input "0" at bounding box center [50, 152] width 10 height 8
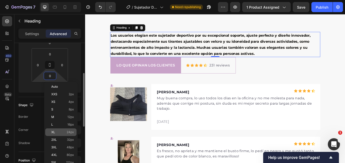
click at [58, 131] on p "XL 24px" at bounding box center [62, 132] width 23 height 4
type input "24"
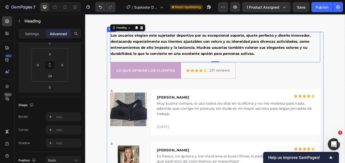
scroll to position [1262, 0]
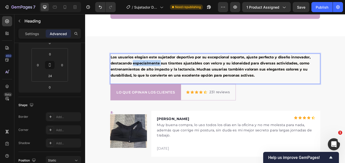
click at [160, 70] on span "Los usuarios elogian este sujetador deportivo por su excepcional soporte, ajust…" at bounding box center [231, 75] width 233 height 26
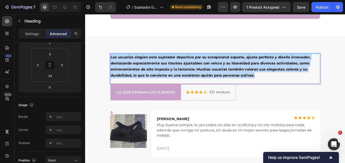
click at [160, 70] on span "Los usuarios elogian este sujetador deportivo por su excepcional soporte, ajust…" at bounding box center [231, 75] width 233 height 26
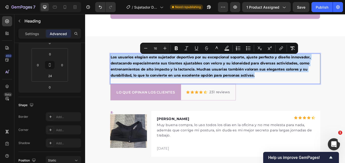
click at [229, 78] on span "Los usuarios elogian este sujetador deportivo por su excepcional soporte, ajust…" at bounding box center [231, 75] width 233 height 26
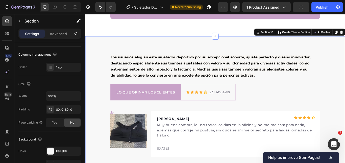
scroll to position [0, 0]
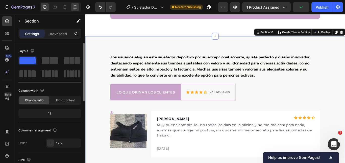
click at [76, 5] on icon at bounding box center [74, 5] width 3 height 1
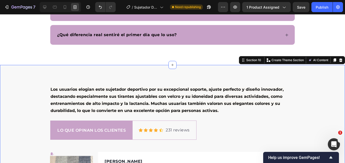
scroll to position [1236, 0]
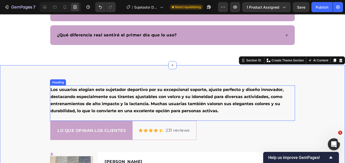
click at [104, 99] on p "⁠⁠⁠⁠⁠⁠⁠ Los usuarios elogian este sujetador deportivo por su excepcional soport…" at bounding box center [172, 100] width 244 height 28
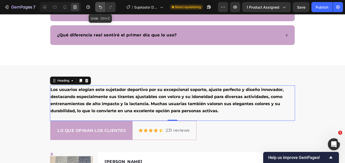
click at [99, 7] on icon "Undo/Redo" at bounding box center [100, 7] width 5 height 5
type input "0"
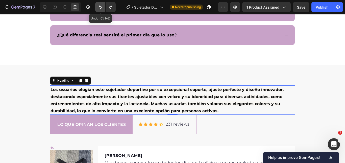
click at [99, 7] on icon "Undo/Redo" at bounding box center [100, 7] width 5 height 5
click at [99, 8] on icon "Undo/Redo" at bounding box center [100, 7] width 5 height 5
type input "48"
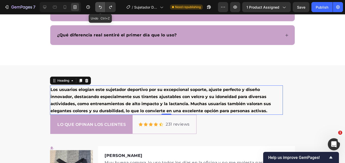
click at [99, 9] on icon "Undo/Redo" at bounding box center [100, 7] width 5 height 5
type input "48"
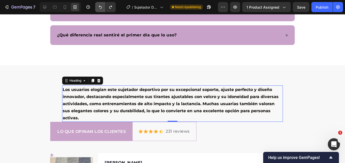
click at [97, 7] on button "Undo/Redo" at bounding box center [100, 7] width 10 height 10
click at [98, 9] on icon "Undo/Redo" at bounding box center [100, 7] width 5 height 5
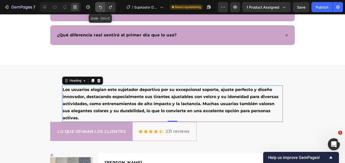
click at [104, 8] on button "Undo/Redo" at bounding box center [100, 7] width 10 height 10
click at [97, 8] on button "Undo/Redo" at bounding box center [100, 7] width 10 height 10
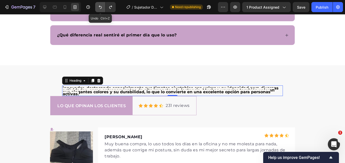
click at [97, 8] on button "Undo/Redo" at bounding box center [100, 7] width 10 height 10
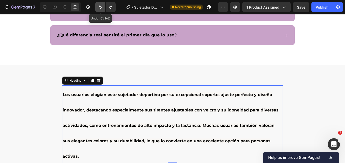
click at [98, 9] on icon "Undo/Redo" at bounding box center [100, 7] width 5 height 5
click at [99, 7] on icon "Undo/Redo" at bounding box center [100, 7] width 3 height 3
click at [100, 8] on icon "Undo/Redo" at bounding box center [100, 7] width 5 height 5
click at [101, 5] on icon "Undo/Redo" at bounding box center [100, 7] width 5 height 5
click at [98, 8] on icon "Undo/Redo" at bounding box center [100, 7] width 5 height 5
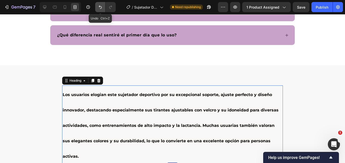
click at [98, 8] on icon "Undo/Redo" at bounding box center [100, 7] width 5 height 5
click at [100, 7] on icon "Undo/Redo" at bounding box center [100, 7] width 5 height 5
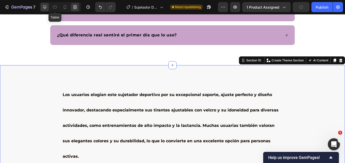
click at [42, 7] on icon at bounding box center [44, 7] width 5 height 5
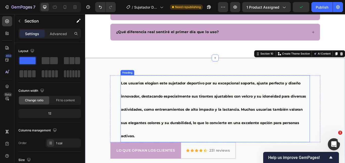
scroll to position [1287, 0]
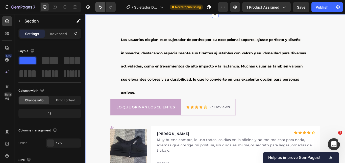
click at [99, 7] on icon "Undo/Redo" at bounding box center [100, 7] width 5 height 5
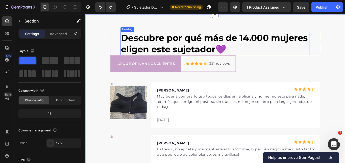
click at [185, 49] on strong "Descubre por qué más de 14.000 mujeres eligen este sujetador💜" at bounding box center [236, 48] width 218 height 25
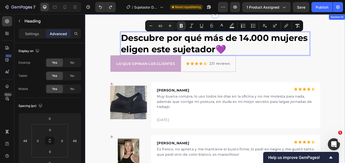
click at [239, 61] on p "Descubre por qué más de 14.000 mujeres eligen este sujetador💜" at bounding box center [237, 48] width 220 height 26
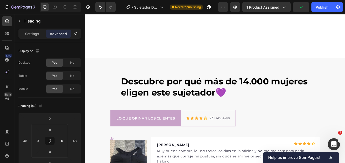
scroll to position [1236, 0]
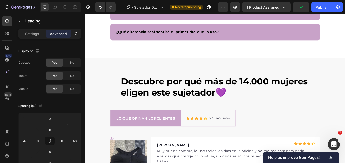
click at [251, 103] on p "Descubre por qué más de 14.000 mujeres eligen este sujetador💜" at bounding box center [237, 105] width 220 height 39
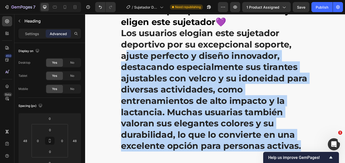
scroll to position [1437, 0]
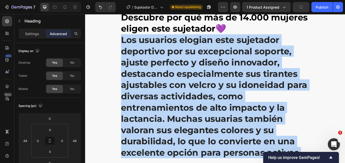
drag, startPoint x: 334, startPoint y: 125, endPoint x: 125, endPoint y: 47, distance: 223.0
click at [127, 47] on p "Descubre por qué más de 14.000 mujeres eligen este sujetador💜 Los usuarios elog…" at bounding box center [237, 103] width 220 height 184
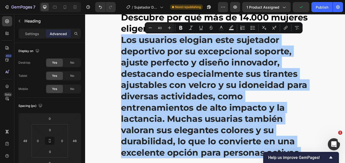
click at [160, 27] on input "40" at bounding box center [160, 28] width 10 height 6
type input "16"
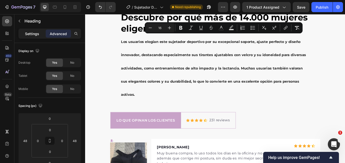
click at [21, 34] on div "Settings" at bounding box center [31, 34] width 25 height 8
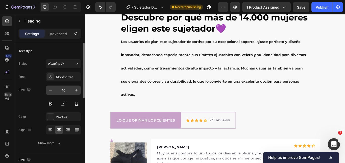
click at [67, 91] on input "40" at bounding box center [63, 90] width 17 height 9
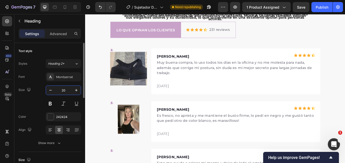
type input "20"
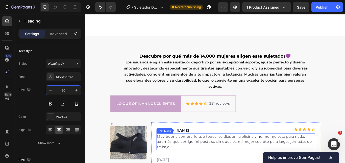
scroll to position [1387, 0]
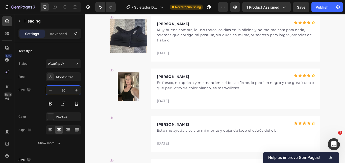
click at [147, 83] on div at bounding box center [135, 99] width 43 height 34
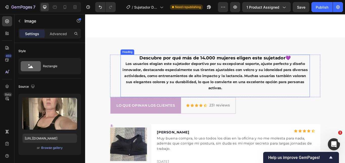
click at [182, 94] on span "Los usuarios elogian este sujetador deportivo por su excepcional soporte, ajust…" at bounding box center [237, 86] width 216 height 33
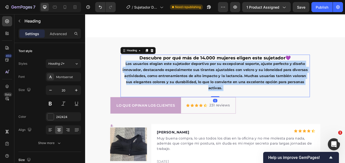
click at [182, 94] on span "Los usuarios elogian este sujetador deportivo por su excepcional soporte, ajust…" at bounding box center [237, 86] width 216 height 33
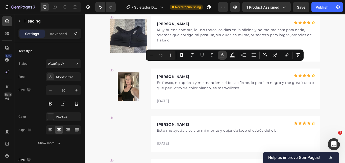
scroll to position [1260, 0]
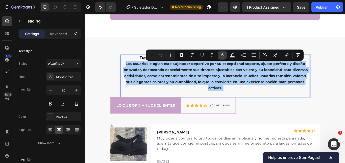
click at [221, 55] on icon "Editor contextual toolbar" at bounding box center [222, 54] width 5 height 5
type input "242424"
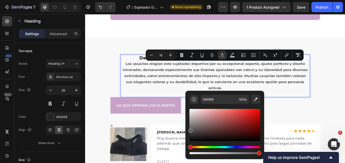
drag, startPoint x: 188, startPoint y: 124, endPoint x: 194, endPoint y: 137, distance: 14.5
click at [194, 137] on div "Editor contextual toolbar" at bounding box center [224, 125] width 71 height 32
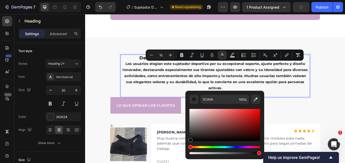
drag, startPoint x: 194, startPoint y: 137, endPoint x: 185, endPoint y: 144, distance: 11.5
click at [185, 144] on div "1C1A1A 100 %" at bounding box center [224, 123] width 79 height 64
type input "000000"
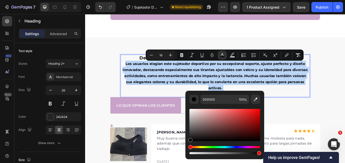
click at [186, 84] on span "Los usuarios elogian este sujetador deportivo por su excepcional soporte, ajust…" at bounding box center [237, 86] width 216 height 33
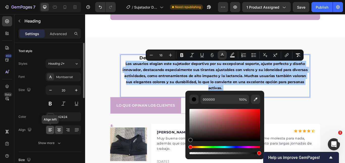
drag, startPoint x: 53, startPoint y: 129, endPoint x: 30, endPoint y: 96, distance: 40.5
click at [53, 129] on div at bounding box center [50, 130] width 8 height 8
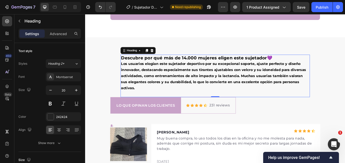
click at [178, 84] on span "Los usuarios elogian este sujetador deportivo por su excepcional soporte, ajust…" at bounding box center [235, 86] width 216 height 33
click at [315, 66] on p "Descubre por qué más de 14.000 mujeres eligen este sujetador💜 Los usuarios elog…" at bounding box center [237, 86] width 220 height 48
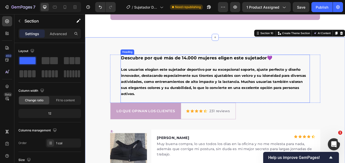
click at [200, 92] on span "Los usuarios elogian este sujetador deportivo por su excepcional soporte, ajust…" at bounding box center [235, 92] width 216 height 33
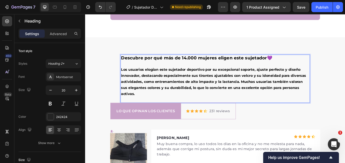
click at [200, 92] on span "Los usuarios elogian este sujetador deportivo por su excepcional soporte, ajust…" at bounding box center [235, 92] width 216 height 33
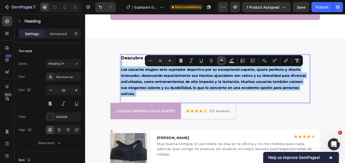
click at [225, 61] on button "color" at bounding box center [221, 60] width 9 height 9
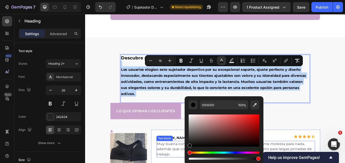
drag, startPoint x: 270, startPoint y: 161, endPoint x: 197, endPoint y: 173, distance: 73.8
drag, startPoint x: 284, startPoint y: 155, endPoint x: 194, endPoint y: 176, distance: 92.4
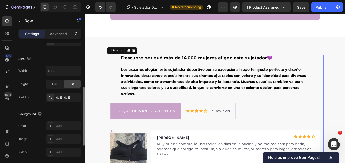
scroll to position [174, 0]
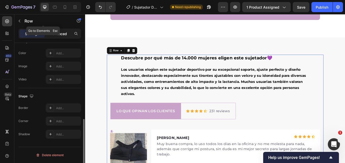
click at [61, 31] on p "Advanced" at bounding box center [58, 33] width 17 height 5
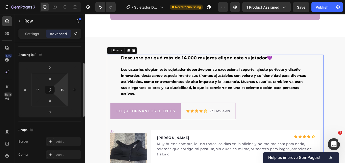
scroll to position [0, 0]
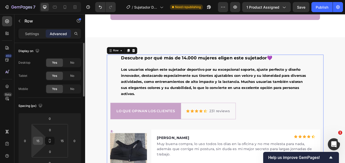
click at [37, 141] on input "15" at bounding box center [38, 141] width 8 height 8
click at [43, 148] on div "Auto" at bounding box center [48, 152] width 31 height 8
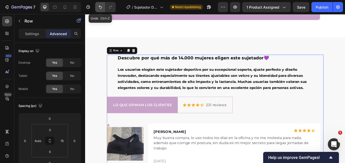
click at [98, 9] on icon "Undo/Redo" at bounding box center [100, 7] width 5 height 5
type input "15"
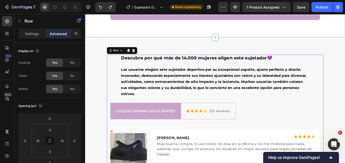
click at [169, 71] on p "⁠⁠⁠⁠⁠⁠⁠ Descubre por qué más de 14.000 mujeres eligen este sujetador💜 Los usuar…" at bounding box center [237, 89] width 220 height 55
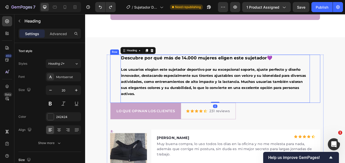
click at [118, 74] on div "⁠⁠⁠⁠⁠⁠⁠ Descubre por qué más de 14.000 mujeres eligen este sujetador💜 Los usuar…" at bounding box center [236, 89] width 245 height 56
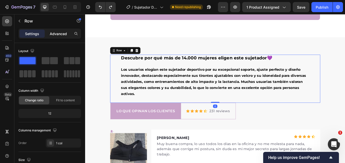
click at [64, 33] on p "Advanced" at bounding box center [58, 33] width 17 height 5
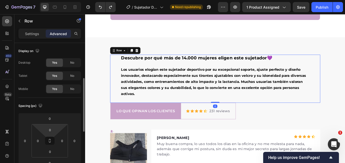
scroll to position [25, 0]
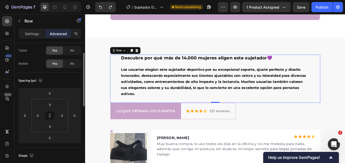
click at [123, 82] on div "⁠⁠⁠⁠⁠⁠⁠ Descubre por qué más de 14.000 mujeres eligen este sujetador💜 Los usuar…" at bounding box center [236, 89] width 245 height 56
click at [131, 78] on span "Los usuarios elogian este sujetador deportivo por su excepcional soporte, ajust…" at bounding box center [235, 92] width 216 height 33
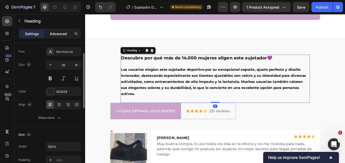
click at [62, 33] on p "Advanced" at bounding box center [58, 33] width 17 height 5
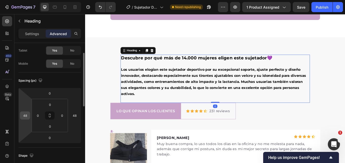
click at [27, 119] on input "48" at bounding box center [25, 116] width 8 height 8
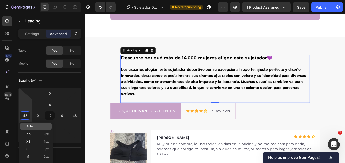
click at [32, 127] on span "Auto" at bounding box center [29, 126] width 7 height 4
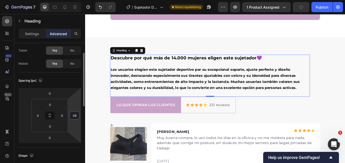
click at [71, 117] on input "48" at bounding box center [75, 116] width 8 height 8
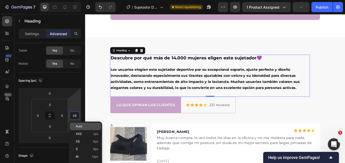
click at [76, 125] on span "Auto" at bounding box center [79, 126] width 7 height 4
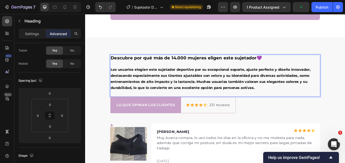
click at [297, 103] on p "Descubre por qué más de 14.000 mujeres eligen este sujetador💜 Los usuarios elog…" at bounding box center [237, 86] width 244 height 48
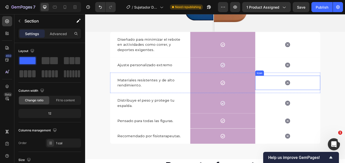
scroll to position [1109, 0]
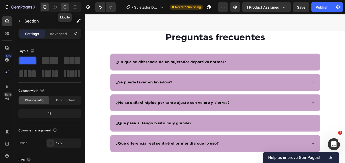
click at [65, 5] on icon at bounding box center [64, 7] width 5 height 5
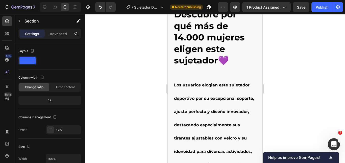
scroll to position [1389, 0]
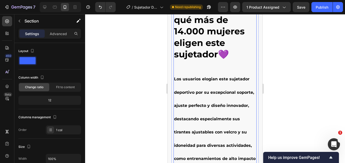
click at [211, 33] on strong "Descubre por qué más de 14.000 mujeres eligen este sujetador💜" at bounding box center [209, 31] width 71 height 57
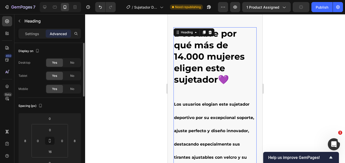
scroll to position [25, 0]
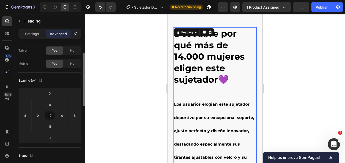
click at [19, 29] on div "Settings Advanced" at bounding box center [49, 34] width 63 height 10
click at [31, 36] on p "Settings" at bounding box center [32, 33] width 14 height 5
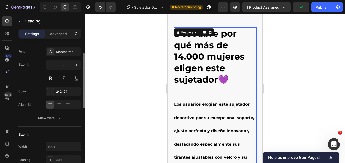
scroll to position [0, 0]
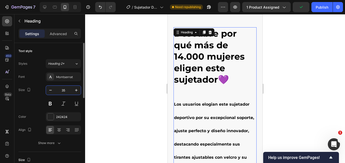
click at [65, 93] on input "35" at bounding box center [63, 90] width 17 height 9
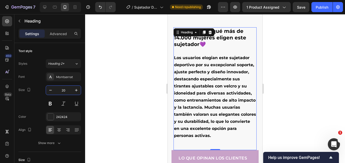
type input "20"
click at [234, 103] on h2 "Descubre por qué más de 14.000 mujeres eligen este sujetador💜 Los usuarios elog…" at bounding box center [214, 86] width 83 height 119
click at [234, 103] on p "Descubre por qué más de 14.000 mujeres eligen este sujetador💜 Los usuarios elog…" at bounding box center [215, 87] width 82 height 118
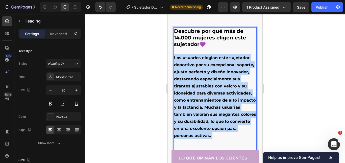
click at [234, 103] on p "Descubre por qué más de 14.000 mujeres eligen este sujetador💜 Los usuarios elog…" at bounding box center [215, 87] width 82 height 118
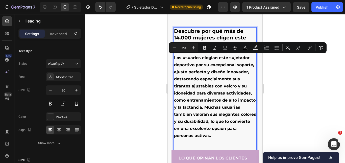
click at [210, 39] on strong "Descubre por qué más de 14.000 mujeres eligen este sujetador💜" at bounding box center [210, 37] width 72 height 19
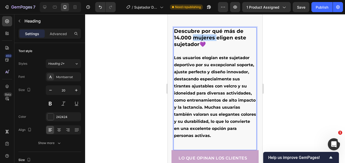
click at [210, 39] on strong "Descubre por qué más de 14.000 mujeres eligen este sujetador💜" at bounding box center [210, 37] width 72 height 19
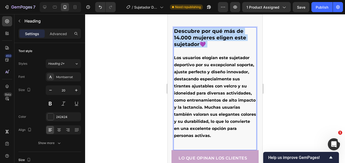
click at [210, 39] on strong "Descubre por qué más de 14.000 mujeres eligen este sujetador💜" at bounding box center [210, 37] width 72 height 19
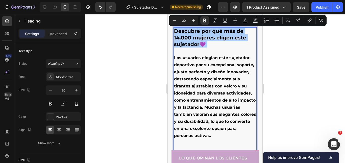
click at [278, 59] on div at bounding box center [215, 88] width 260 height 149
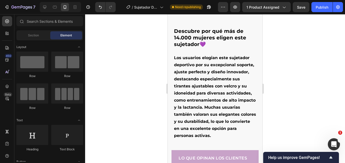
click at [196, 43] on strong "Descubre por qué más de 14.000 mujeres eligen este sujetador💜" at bounding box center [210, 37] width 72 height 19
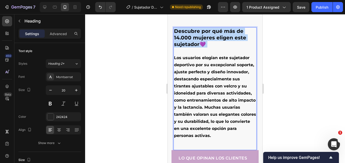
click at [196, 43] on strong "Descubre por qué más de 14.000 mujeres eligen este sujetador💜" at bounding box center [210, 37] width 72 height 19
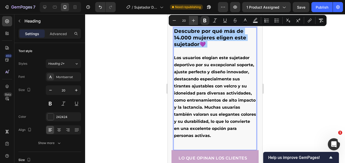
click at [194, 20] on icon "Editor contextual toolbar" at bounding box center [193, 20] width 3 height 3
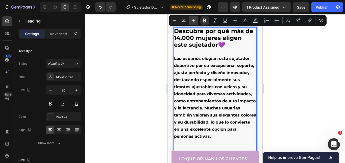
click at [194, 20] on icon "Editor contextual toolbar" at bounding box center [193, 20] width 3 height 3
type input "24"
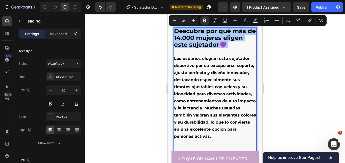
click at [293, 64] on div at bounding box center [215, 88] width 260 height 149
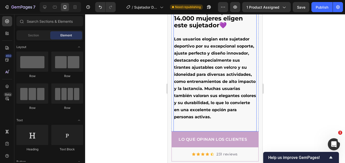
scroll to position [1389, 0]
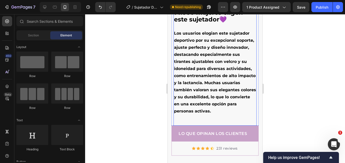
click at [300, 91] on div at bounding box center [215, 88] width 260 height 149
click at [222, 120] on p "⁠⁠⁠⁠⁠⁠⁠ Descubre por qué más de 14.000 mujeres eligen este sujetador💜 Los usuar…" at bounding box center [215, 62] width 82 height 118
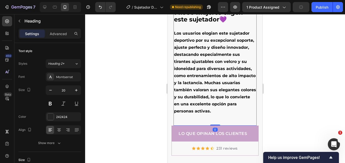
click at [56, 38] on div "Settings Advanced" at bounding box center [49, 34] width 63 height 10
click at [59, 33] on p "Advanced" at bounding box center [58, 33] width 17 height 5
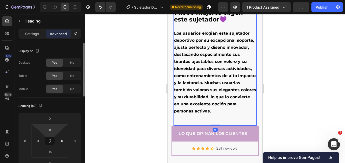
scroll to position [50, 0]
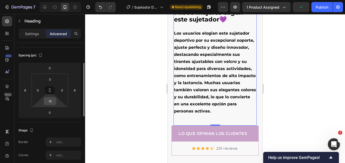
click at [52, 101] on input "16" at bounding box center [50, 101] width 10 height 8
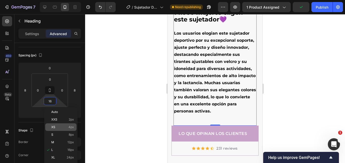
click at [66, 130] on div "XS 4px" at bounding box center [60, 127] width 31 height 8
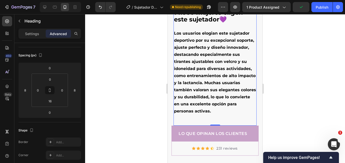
type input "4"
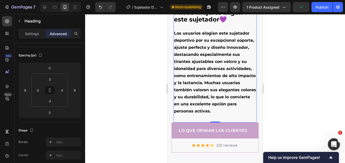
click at [303, 98] on div at bounding box center [215, 88] width 260 height 149
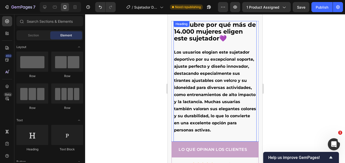
scroll to position [1339, 0]
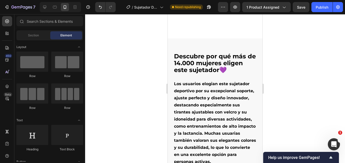
click at [299, 78] on div at bounding box center [215, 88] width 260 height 149
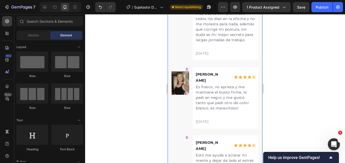
scroll to position [1516, 0]
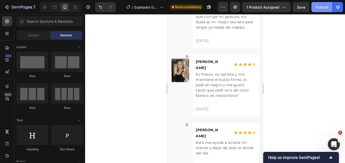
click at [319, 10] on button "Publish" at bounding box center [321, 7] width 21 height 10
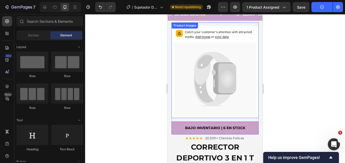
scroll to position [0, 0]
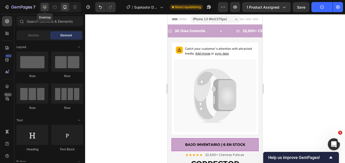
click at [47, 9] on div at bounding box center [45, 7] width 8 height 8
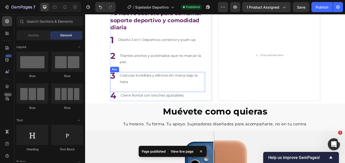
scroll to position [656, 0]
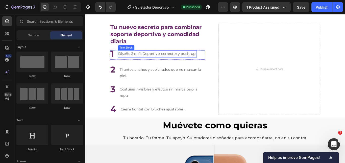
click at [168, 61] on p "Diseño 3 en 1: Deportivo, corrector y push-up." at bounding box center [169, 60] width 91 height 7
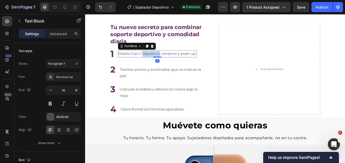
click at [168, 61] on p "Diseño 3 en 1: Deportivo, corrector y push-up." at bounding box center [169, 60] width 91 height 7
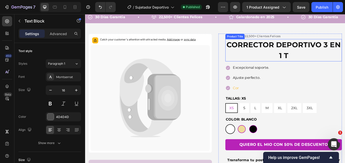
scroll to position [0, 0]
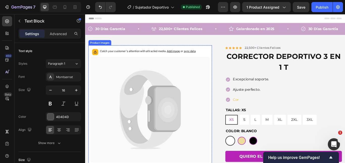
click at [217, 91] on icon at bounding box center [160, 125] width 139 height 123
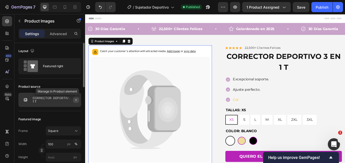
click at [77, 100] on icon "button" at bounding box center [76, 100] width 4 height 4
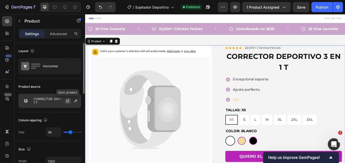
click at [68, 101] on icon "button" at bounding box center [67, 102] width 3 height 2
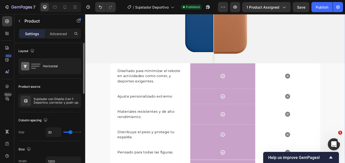
scroll to position [934, 0]
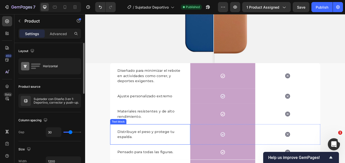
click at [140, 148] on p "Distribuye el peso y protege tu espalda." at bounding box center [161, 154] width 76 height 12
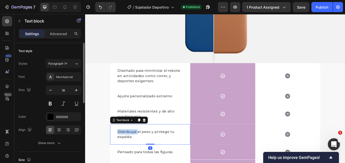
click at [140, 148] on p "Distribuye el peso y protege tu espalda." at bounding box center [161, 154] width 76 height 12
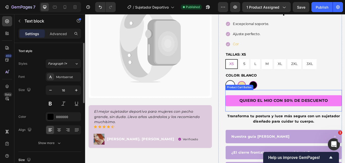
scroll to position [25, 0]
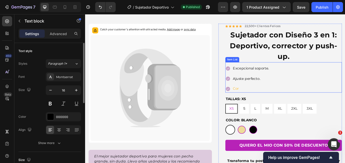
click at [261, 98] on p "Cor" at bounding box center [278, 100] width 42 height 7
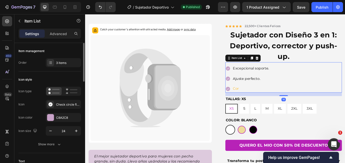
click at [261, 98] on p "Cor" at bounding box center [278, 100] width 42 height 7
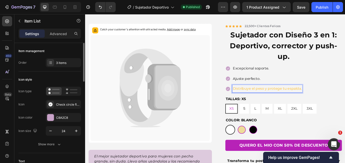
click at [292, 100] on p "Distribuye el peso y protege tu espalda." at bounding box center [297, 100] width 80 height 7
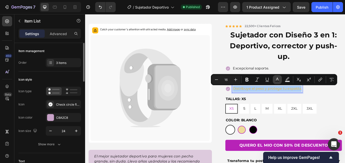
click at [280, 79] on button "Text Color" at bounding box center [277, 79] width 9 height 9
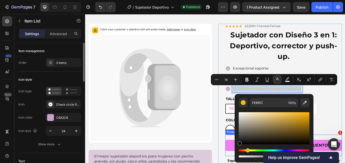
drag, startPoint x: 341, startPoint y: 142, endPoint x: 254, endPoint y: 171, distance: 91.1
type input "020202"
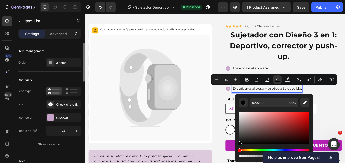
click at [272, 101] on span "Distribuye el peso y protege tu espalda." at bounding box center [297, 100] width 80 height 5
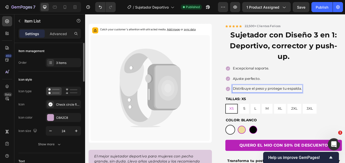
click at [293, 77] on span "Excepcional soporte." at bounding box center [278, 77] width 42 height 5
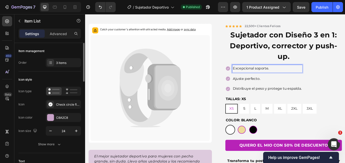
click at [298, 78] on p "Excepcional soporte." at bounding box center [297, 77] width 80 height 7
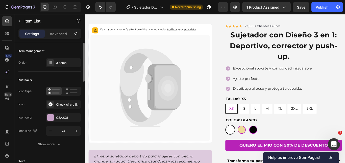
click at [339, 95] on div "Excepcional soporte y comodidad inigualable. Ajuste perfecto. Distribuye el pes…" at bounding box center [299, 89] width 102 height 32
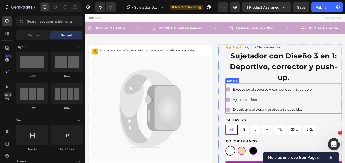
scroll to position [0, 0]
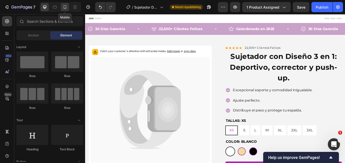
click at [67, 6] on icon at bounding box center [64, 7] width 5 height 5
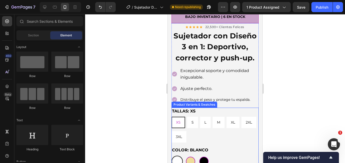
scroll to position [126, 0]
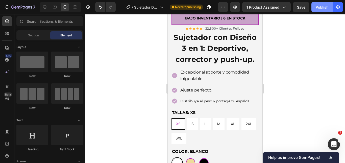
click at [317, 9] on div "Publish" at bounding box center [321, 7] width 13 height 5
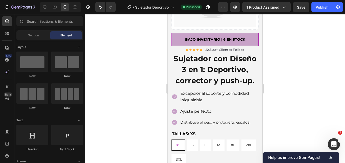
scroll to position [76, 0]
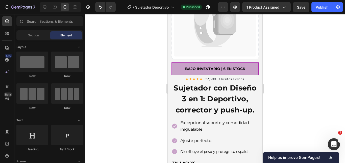
click at [288, 62] on div at bounding box center [215, 88] width 260 height 149
click at [226, 91] on h1 "Sujetador con Diseño 3 en 1: Deportivo, corrector y push-up." at bounding box center [214, 99] width 87 height 34
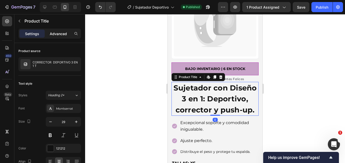
click at [59, 34] on p "Advanced" at bounding box center [58, 33] width 17 height 5
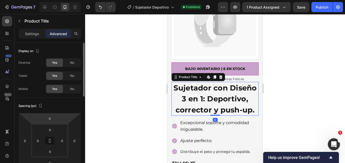
click at [50, 130] on input "0" at bounding box center [50, 130] width 10 height 8
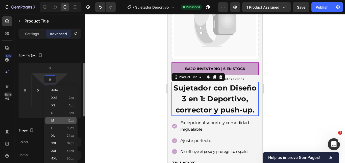
click at [60, 119] on p "M 12px" at bounding box center [62, 121] width 23 height 4
type input "12"
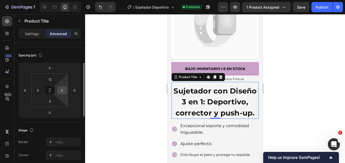
scroll to position [76, 0]
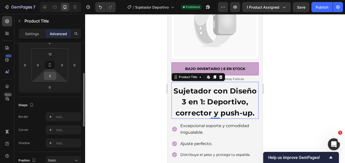
click at [51, 79] on input "0" at bounding box center [50, 76] width 10 height 8
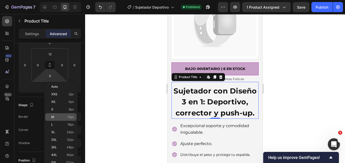
click at [63, 120] on div "M 12px" at bounding box center [60, 117] width 31 height 8
type input "12"
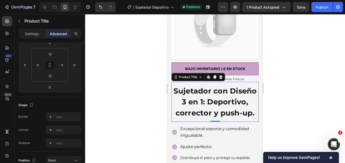
click at [288, 104] on div at bounding box center [215, 88] width 260 height 149
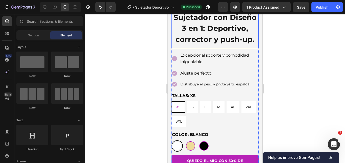
scroll to position [151, 0]
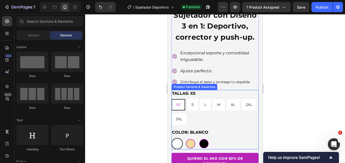
click at [229, 100] on div "TALLAS: XS XS XS XS S S S L L L M M M XL XL XL 2XL 2XL 2XL 3XL 3XL 3XL" at bounding box center [214, 107] width 87 height 35
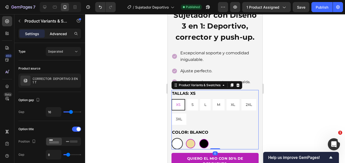
click at [57, 35] on p "Advanced" at bounding box center [58, 33] width 17 height 5
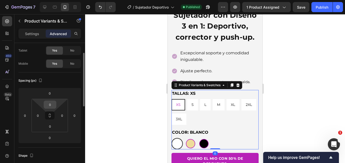
click at [51, 103] on input "0" at bounding box center [50, 105] width 10 height 8
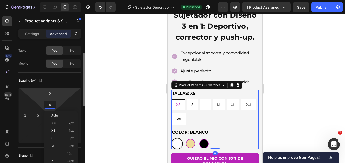
scroll to position [50, 0]
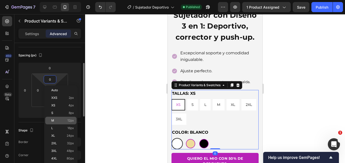
click at [58, 120] on p "M 12px" at bounding box center [62, 121] width 23 height 4
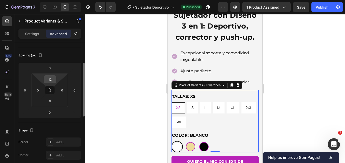
click at [51, 80] on input "12" at bounding box center [50, 79] width 10 height 8
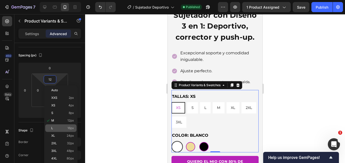
click at [59, 127] on p "L 16px" at bounding box center [62, 128] width 23 height 4
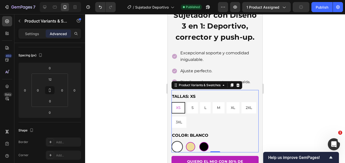
type input "16"
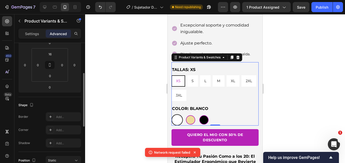
scroll to position [227, 0]
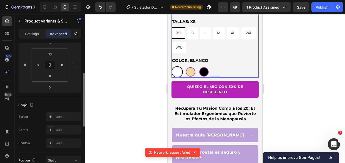
click at [295, 78] on div at bounding box center [215, 88] width 260 height 149
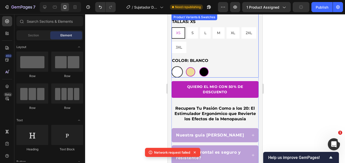
click at [241, 74] on div "BLANCO BLANCO BEIGE BEIGE NREGRO NREGRO" at bounding box center [214, 71] width 87 height 11
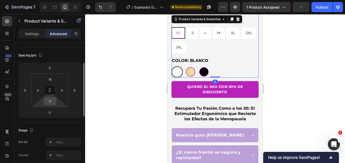
click at [51, 101] on input "0" at bounding box center [50, 101] width 10 height 8
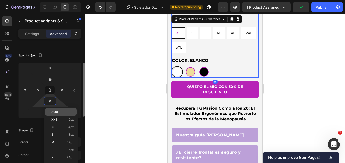
scroll to position [76, 0]
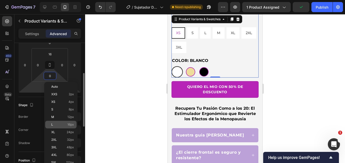
click at [61, 123] on p "L 16px" at bounding box center [62, 125] width 23 height 4
type input "16"
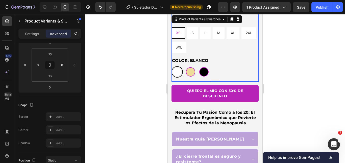
click at [288, 85] on div at bounding box center [215, 88] width 260 height 149
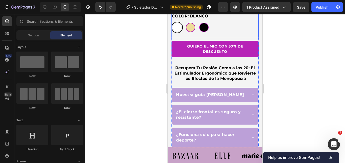
scroll to position [303, 0]
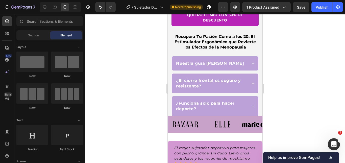
click at [287, 52] on div at bounding box center [215, 88] width 260 height 149
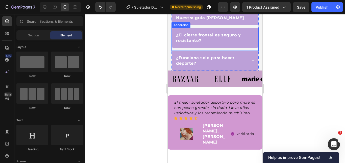
scroll to position [379, 0]
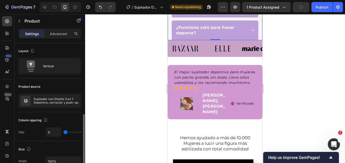
scroll to position [50, 0]
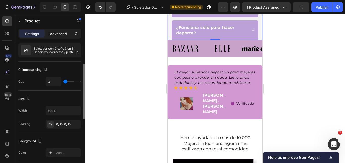
click at [58, 33] on p "Advanced" at bounding box center [58, 33] width 17 height 5
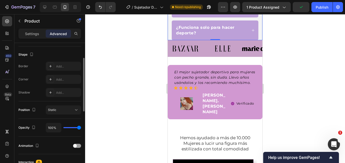
scroll to position [101, 0]
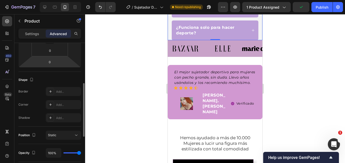
click at [50, 38] on html "7 Version history / Sujetador Deportivo Need republishing Preview 1 product ass…" at bounding box center [172, 19] width 345 height 38
click at [50, 62] on input "0" at bounding box center [50, 62] width 10 height 8
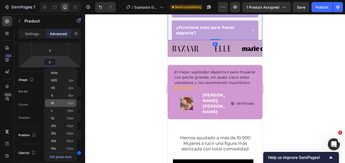
click at [65, 102] on p "M 12px" at bounding box center [62, 103] width 23 height 4
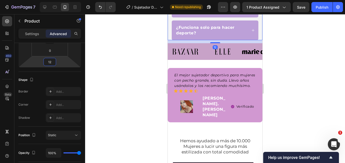
drag, startPoint x: 52, startPoint y: 65, endPoint x: 52, endPoint y: 72, distance: 6.8
click at [52, 66] on div "12" at bounding box center [49, 62] width 13 height 8
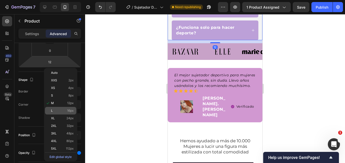
click at [60, 110] on p "L 16px" at bounding box center [62, 111] width 23 height 4
type input "16"
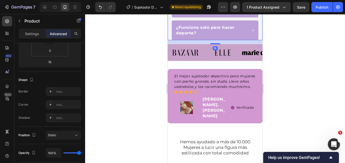
click at [321, 67] on div at bounding box center [215, 88] width 260 height 149
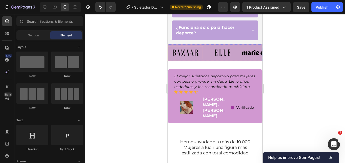
click at [193, 54] on img at bounding box center [185, 52] width 35 height 13
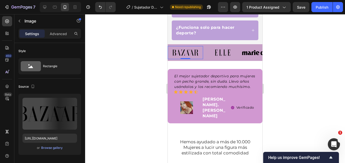
click at [199, 52] on div "Image 0 Image Image Image Image Image Image Carousel" at bounding box center [215, 52] width 95 height 16
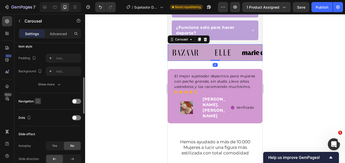
scroll to position [202, 0]
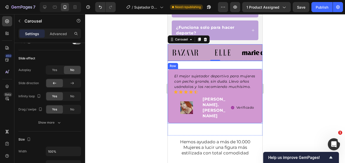
click at [170, 77] on div "El mejor sujetador deportivo para mujeres con pecho grande, sin [PERSON_NAME]. …" at bounding box center [215, 96] width 95 height 54
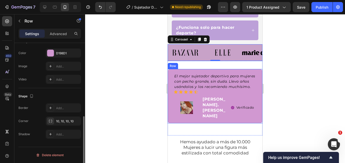
scroll to position [0, 0]
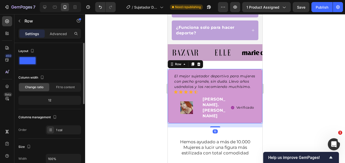
click at [214, 64] on div at bounding box center [214, 60] width 7 height 7
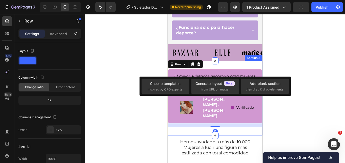
click at [225, 74] on div "El mejor sujetador deportivo para mujeres con pecho grande, sin [PERSON_NAME]. …" at bounding box center [215, 94] width 95 height 66
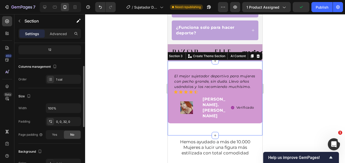
scroll to position [76, 0]
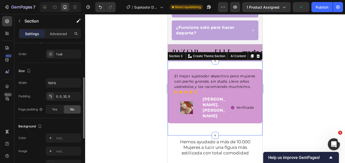
drag, startPoint x: 55, startPoint y: 37, endPoint x: 55, endPoint y: 42, distance: 5.1
click at [55, 36] on div "Advanced" at bounding box center [58, 34] width 25 height 8
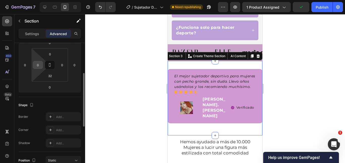
click at [40, 65] on input "0" at bounding box center [38, 65] width 8 height 8
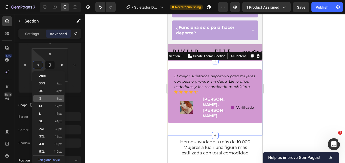
click at [46, 98] on p "S 8px" at bounding box center [50, 99] width 23 height 4
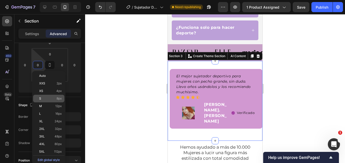
type input "8"
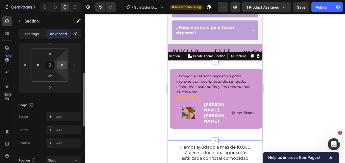
click at [62, 67] on input "0" at bounding box center [62, 65] width 8 height 8
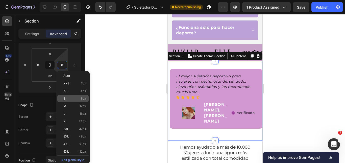
click at [69, 101] on div "S 8px" at bounding box center [72, 99] width 31 height 8
type input "8"
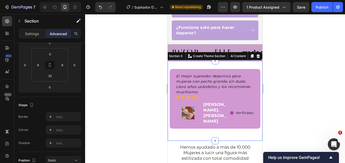
click at [280, 72] on div at bounding box center [215, 88] width 260 height 149
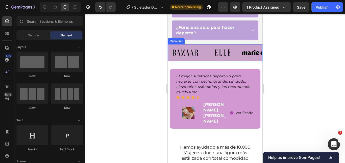
click at [182, 53] on div "Image Image Image Image Image Image Image Carousel" at bounding box center [215, 52] width 95 height 16
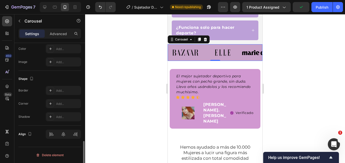
scroll to position [309, 0]
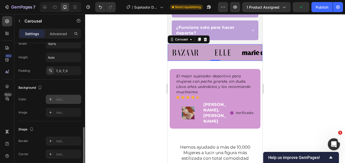
click at [60, 100] on div "Add..." at bounding box center [68, 99] width 24 height 5
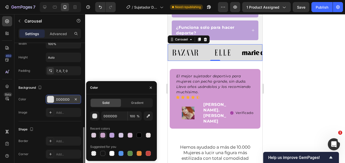
click at [101, 135] on div at bounding box center [102, 134] width 5 height 5
type input "C8A2C8"
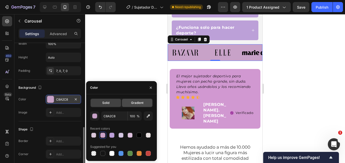
click at [127, 105] on div "Gradient" at bounding box center [137, 103] width 30 height 8
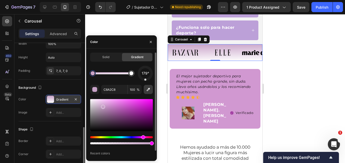
drag, startPoint x: 151, startPoint y: 78, endPoint x: 145, endPoint y: 88, distance: 11.2
click at [145, 88] on div "179° C8A2C8 100 % Recent colors" at bounding box center [121, 115] width 63 height 98
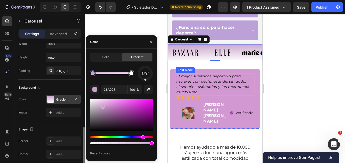
click at [308, 68] on div at bounding box center [215, 88] width 260 height 149
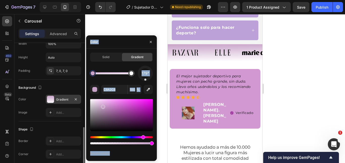
click at [308, 68] on div at bounding box center [215, 88] width 260 height 149
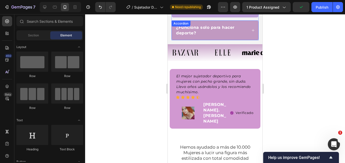
click at [201, 29] on div "¿Funciona solo para hacer deporte?" at bounding box center [215, 30] width 87 height 20
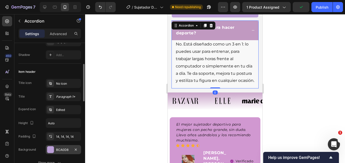
scroll to position [126, 0]
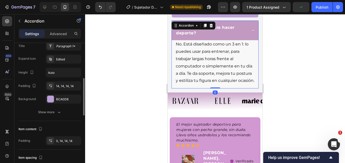
drag, startPoint x: 57, startPoint y: 101, endPoint x: 68, endPoint y: 106, distance: 12.1
click at [57, 101] on div "BCA0D8" at bounding box center [68, 99] width 24 height 5
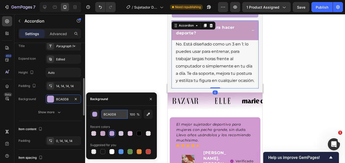
click at [112, 117] on input "BCA0D8" at bounding box center [114, 114] width 26 height 9
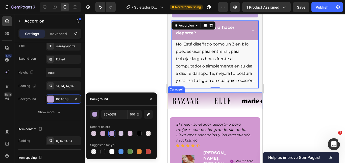
click at [204, 107] on div "Image Image Image Image Image Image Image" at bounding box center [215, 100] width 95 height 13
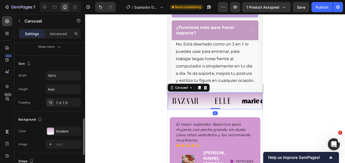
scroll to position [328, 0]
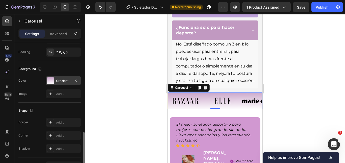
click at [62, 80] on div "Gradient" at bounding box center [63, 80] width 15 height 5
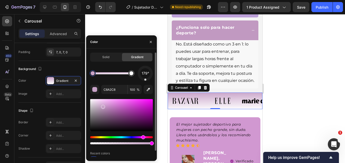
click at [93, 73] on div at bounding box center [93, 73] width 4 height 4
drag, startPoint x: 92, startPoint y: 73, endPoint x: 87, endPoint y: 73, distance: 5.0
click at [87, 73] on div "Solid Gradient 179° C8A2C8 100 % Recent colors" at bounding box center [121, 107] width 71 height 111
click at [109, 95] on div "179° C8A2C8 100 % Recent colors" at bounding box center [121, 115] width 63 height 98
click at [108, 91] on input "C8A2C8" at bounding box center [114, 89] width 26 height 9
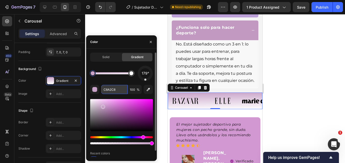
paste input "BCA0D"
type input "BCA0D8"
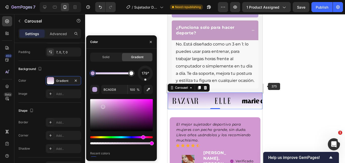
click at [290, 79] on div at bounding box center [215, 88] width 260 height 149
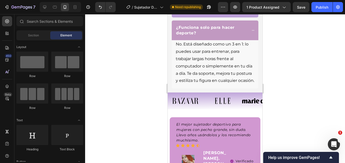
click at [290, 79] on div at bounding box center [215, 88] width 260 height 149
click at [249, 40] on div "¿Funciona solo para hacer deporte?" at bounding box center [215, 30] width 87 height 20
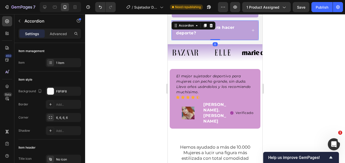
click at [291, 56] on div at bounding box center [215, 88] width 260 height 149
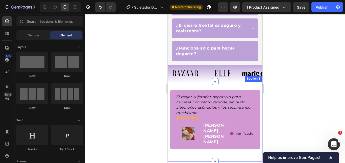
scroll to position [379, 0]
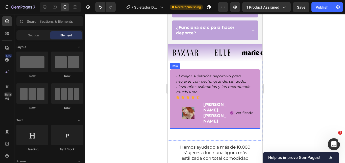
click at [232, 78] on div "El mejor sujetador deportivo para mujeres con pecho grande, sin [PERSON_NAME]. …" at bounding box center [215, 99] width 91 height 60
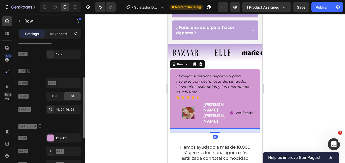
scroll to position [151, 0]
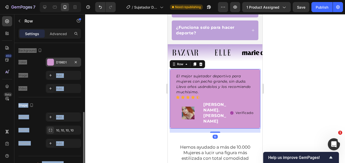
click at [64, 62] on div "D198D1" at bounding box center [63, 62] width 15 height 5
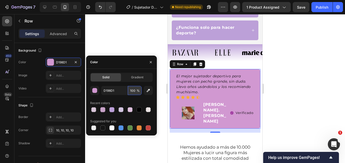
click at [132, 91] on input "100" at bounding box center [135, 90] width 14 height 9
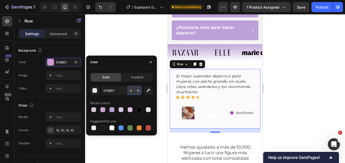
type input "50"
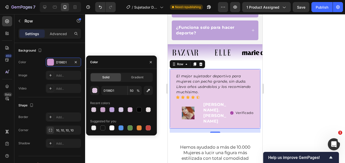
click at [308, 72] on div at bounding box center [215, 88] width 260 height 149
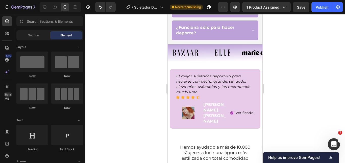
click at [308, 72] on div at bounding box center [215, 88] width 260 height 149
click at [206, 115] on p "[PERSON_NAME]. [PERSON_NAME]" at bounding box center [214, 113] width 23 height 22
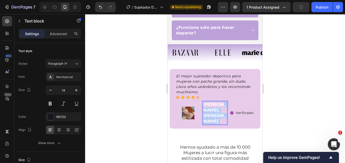
click at [206, 115] on strong "[PERSON_NAME]. [PERSON_NAME]" at bounding box center [214, 112] width 23 height 21
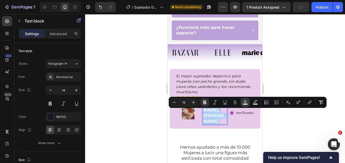
click at [245, 102] on icon "Editor contextual toolbar" at bounding box center [244, 102] width 5 height 5
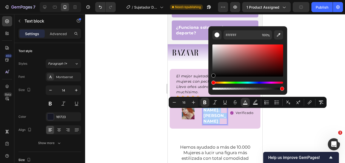
drag, startPoint x: 401, startPoint y: 86, endPoint x: 203, endPoint y: 84, distance: 198.6
type input "000000"
click at [285, 121] on div at bounding box center [215, 88] width 260 height 149
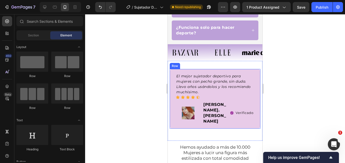
click at [183, 116] on img at bounding box center [188, 112] width 13 height 13
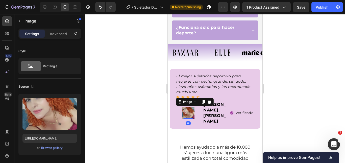
click at [200, 116] on div "Image 0 [PERSON_NAME]. [PERSON_NAME] Text block Verificado Item list Row" at bounding box center [215, 112] width 78 height 23
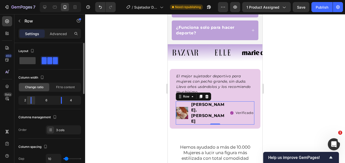
drag, startPoint x: 38, startPoint y: 102, endPoint x: 31, endPoint y: 102, distance: 6.3
click at [31, 102] on div at bounding box center [30, 100] width 9 height 7
drag, startPoint x: 59, startPoint y: 99, endPoint x: 73, endPoint y: 100, distance: 13.4
click at [56, 100] on div at bounding box center [57, 100] width 9 height 7
click at [309, 103] on div at bounding box center [215, 88] width 260 height 149
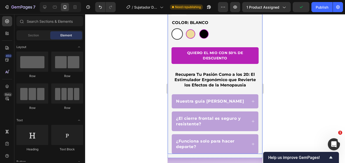
scroll to position [278, 0]
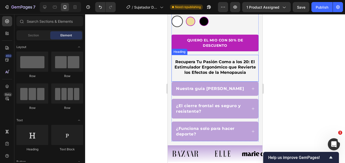
click at [228, 73] on strong "Recupera Tu Pasión Como a los 20: El Estimulador Ergonómico que Revierte los Ef…" at bounding box center [214, 66] width 81 height 15
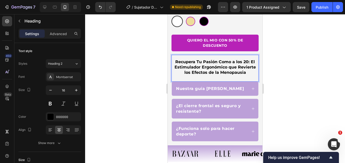
click at [293, 69] on div at bounding box center [215, 88] width 260 height 149
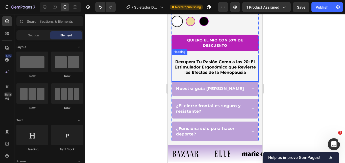
click at [233, 66] on div "⁠⁠⁠⁠⁠⁠⁠ Recupera Tu Pasión Como a los 20: El Estimulador Ergonómico que Reviert…" at bounding box center [214, 68] width 87 height 27
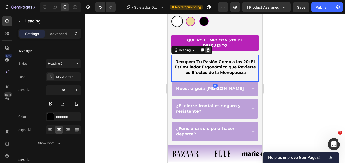
drag, startPoint x: 208, startPoint y: 59, endPoint x: 448, endPoint y: 77, distance: 240.2
click at [208, 52] on icon at bounding box center [207, 50] width 3 height 4
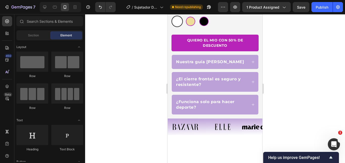
click at [316, 67] on div at bounding box center [215, 88] width 260 height 149
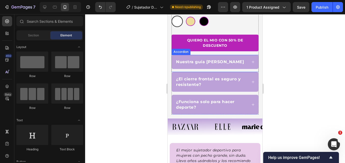
scroll to position [252, 0]
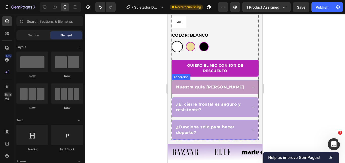
click at [232, 91] on div "Nuestra guía [PERSON_NAME]" at bounding box center [211, 87] width 72 height 7
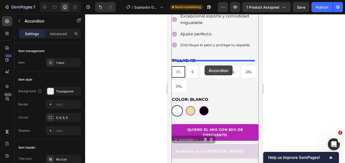
scroll to position [186, 0]
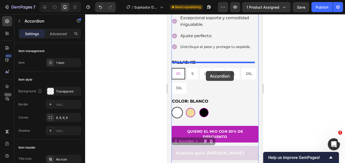
drag, startPoint x: 231, startPoint y: 114, endPoint x: 471, endPoint y: 96, distance: 240.3
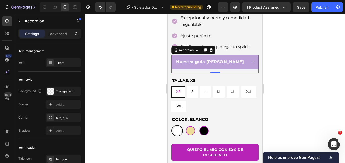
click at [303, 82] on div at bounding box center [215, 88] width 260 height 149
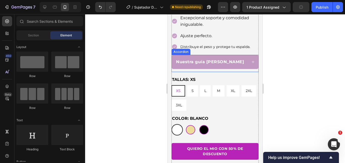
click at [241, 65] on div "Nuestra guía [PERSON_NAME]" at bounding box center [211, 61] width 72 height 7
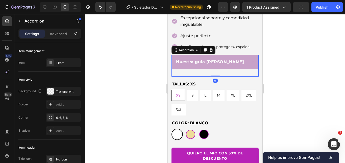
click at [276, 76] on div at bounding box center [215, 88] width 260 height 149
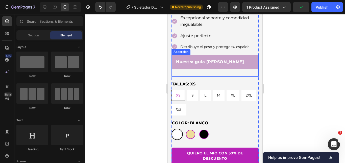
click at [235, 65] on div "Nuestra guía [PERSON_NAME]" at bounding box center [211, 61] width 72 height 7
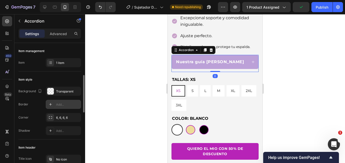
scroll to position [25, 0]
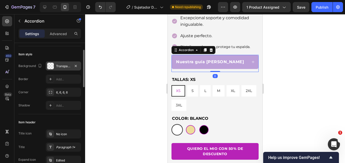
click at [58, 63] on div "Transparent" at bounding box center [63, 65] width 35 height 9
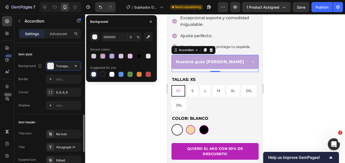
scroll to position [126, 0]
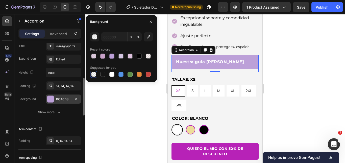
click at [60, 95] on div "BCA0D8" at bounding box center [63, 98] width 35 height 9
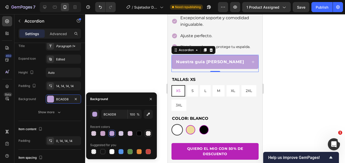
click at [148, 132] on div at bounding box center [148, 133] width 5 height 5
type input "EDA6A6"
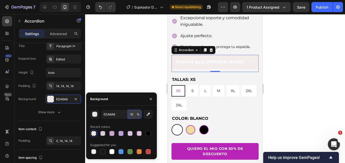
click at [131, 114] on input "10" at bounding box center [135, 114] width 14 height 9
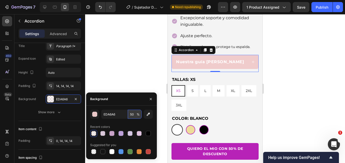
type input "5"
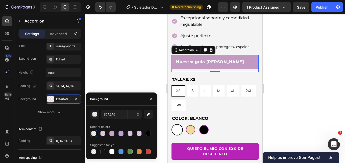
click at [201, 64] on strong "Nuestra guía [PERSON_NAME]" at bounding box center [210, 61] width 68 height 5
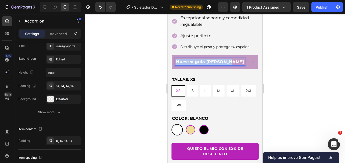
click at [201, 64] on strong "Nuestra guía [PERSON_NAME]" at bounding box center [210, 61] width 68 height 5
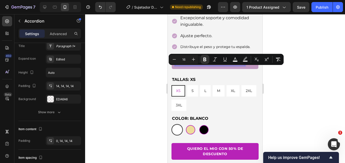
click at [243, 69] on div "Nuestra guía [PERSON_NAME]" at bounding box center [215, 62] width 87 height 14
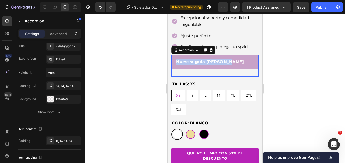
click at [239, 65] on div "Nuestra guía [PERSON_NAME]" at bounding box center [211, 61] width 72 height 7
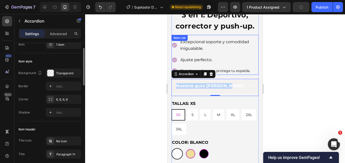
scroll to position [161, 0]
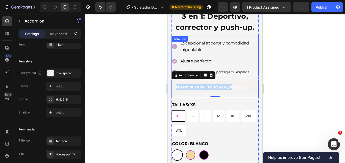
click at [175, 49] on icon at bounding box center [174, 46] width 5 height 5
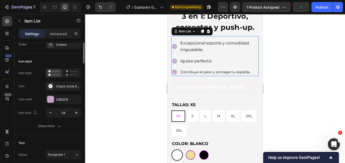
scroll to position [0, 0]
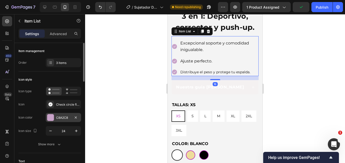
click at [56, 114] on div "C8A2C8" at bounding box center [63, 117] width 35 height 9
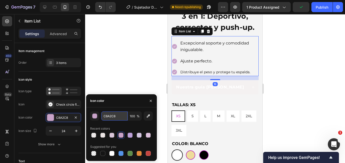
click at [111, 115] on input "C8A2C8" at bounding box center [114, 115] width 26 height 9
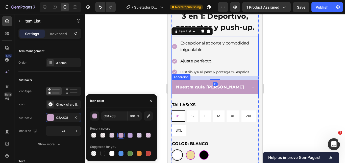
click at [239, 91] on div "Nuestra guía [PERSON_NAME]" at bounding box center [211, 87] width 72 height 7
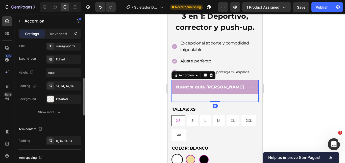
scroll to position [151, 0]
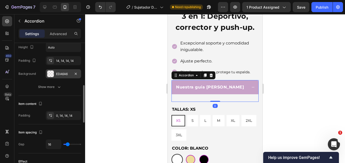
click at [64, 71] on div "EDA6A6" at bounding box center [63, 73] width 35 height 9
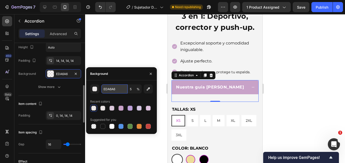
click at [114, 92] on input "EDA6A6" at bounding box center [114, 88] width 26 height 9
paste input "C8A2C8"
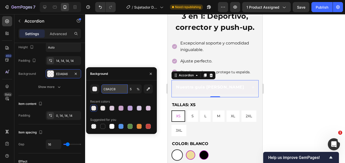
click at [125, 90] on input "C8A2C8" at bounding box center [114, 88] width 26 height 9
type input "C8A2C8"
click at [132, 92] on input "5" at bounding box center [135, 88] width 14 height 9
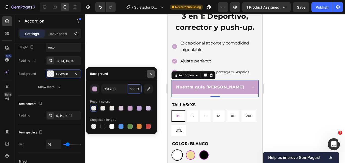
type input "100"
click at [149, 75] on icon "button" at bounding box center [151, 74] width 4 height 4
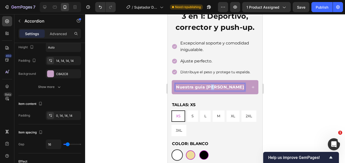
click at [212, 89] on strong "Nuestra guía [PERSON_NAME]" at bounding box center [210, 87] width 68 height 5
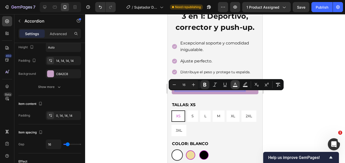
click at [232, 86] on button "color" at bounding box center [234, 84] width 9 height 9
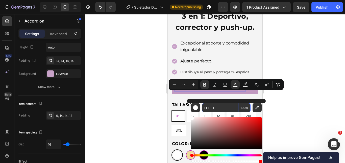
click at [214, 109] on input "FFFFFF" at bounding box center [220, 107] width 36 height 9
paste input "C8A2C8"
type input "C8A2C8"
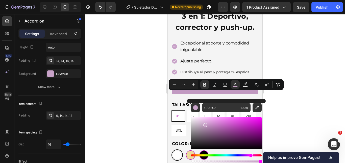
click at [297, 94] on div at bounding box center [215, 88] width 260 height 149
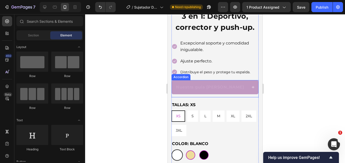
click at [218, 89] on div "Nuestra guía [PERSON_NAME]" at bounding box center [215, 87] width 87 height 14
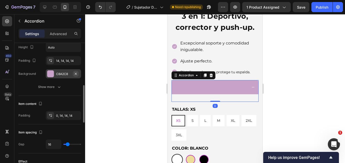
click at [74, 75] on icon "button" at bounding box center [76, 74] width 4 height 4
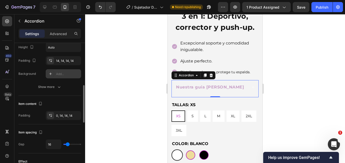
click at [284, 80] on div at bounding box center [215, 88] width 260 height 149
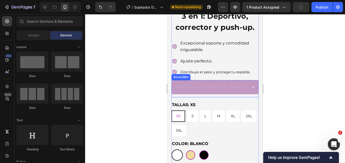
click at [237, 90] on div "Nuestra guía [PERSON_NAME]" at bounding box center [215, 87] width 87 height 14
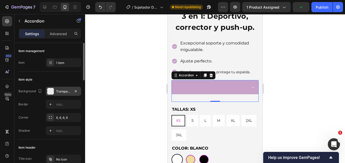
click at [67, 91] on div "Transparent" at bounding box center [63, 91] width 15 height 5
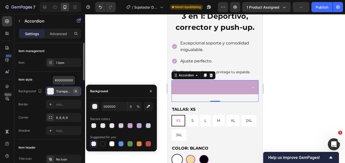
click at [73, 91] on button "button" at bounding box center [76, 91] width 6 height 6
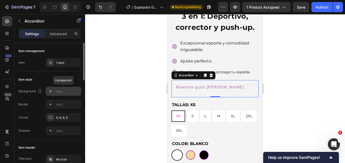
click at [74, 91] on div "Add..." at bounding box center [68, 91] width 24 height 5
type input "EAEAEA"
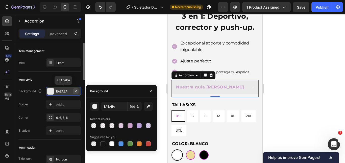
click at [77, 91] on icon "button" at bounding box center [76, 91] width 4 height 4
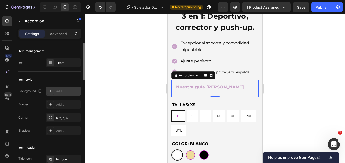
click at [339, 91] on div at bounding box center [215, 88] width 260 height 149
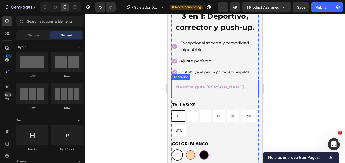
click at [240, 91] on div "Nuestra guía [PERSON_NAME]" at bounding box center [211, 87] width 72 height 7
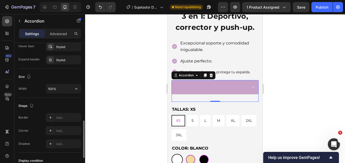
scroll to position [252, 0]
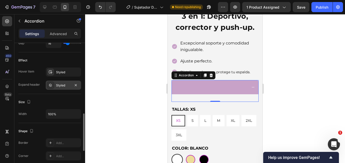
click at [59, 85] on div "Styled" at bounding box center [63, 85] width 15 height 5
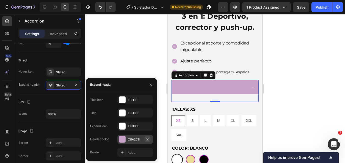
click at [148, 137] on icon "button" at bounding box center [147, 139] width 4 height 4
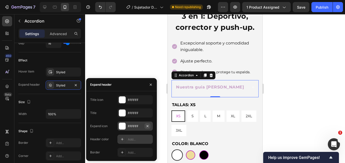
click at [148, 126] on icon "button" at bounding box center [147, 126] width 4 height 4
click at [147, 115] on button "button" at bounding box center [147, 113] width 6 height 6
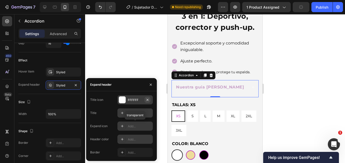
click at [149, 100] on icon "button" at bounding box center [147, 100] width 4 height 4
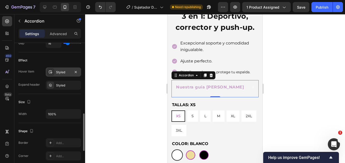
click at [59, 72] on div "Styled" at bounding box center [63, 72] width 15 height 5
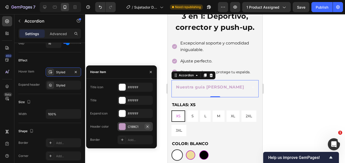
click at [149, 126] on icon "button" at bounding box center [147, 126] width 4 height 4
click at [126, 91] on div "FFFFFF" at bounding box center [134, 87] width 35 height 9
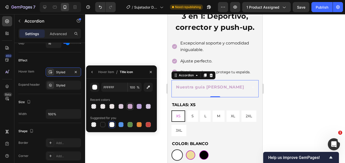
click at [130, 108] on div at bounding box center [129, 106] width 5 height 5
type input "C8A2C8"
click at [92, 73] on icon "button" at bounding box center [92, 72] width 4 height 4
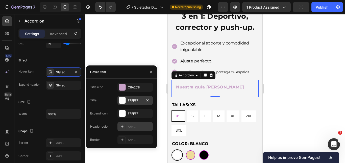
click at [125, 100] on div at bounding box center [122, 100] width 7 height 7
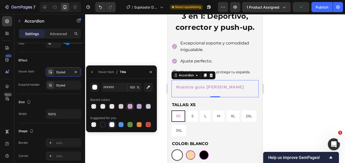
click at [128, 109] on div at bounding box center [129, 106] width 5 height 5
type input "C8A2C8"
click at [91, 70] on icon "button" at bounding box center [92, 72] width 4 height 4
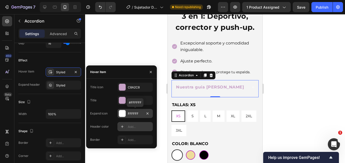
click at [132, 113] on div "FFFFFF" at bounding box center [135, 113] width 15 height 5
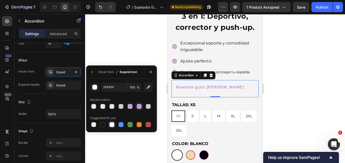
drag, startPoint x: 130, startPoint y: 104, endPoint x: 137, endPoint y: 104, distance: 6.3
click at [130, 104] on div at bounding box center [129, 106] width 5 height 5
type input "C8A2C8"
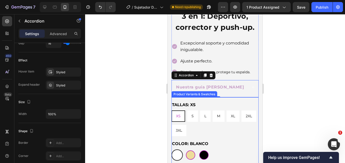
click at [228, 94] on div "Nuestra guía [PERSON_NAME]" at bounding box center [215, 87] width 87 height 14
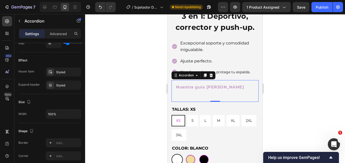
click at [233, 91] on div "Nuestra guía [PERSON_NAME]" at bounding box center [211, 87] width 72 height 7
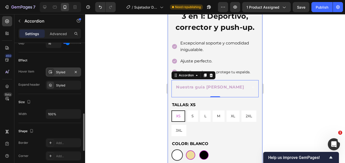
click at [53, 71] on div at bounding box center [50, 71] width 7 height 7
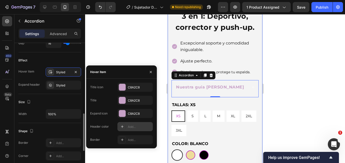
click at [58, 80] on div "Hover item Styled Expand header Styled" at bounding box center [49, 78] width 63 height 22
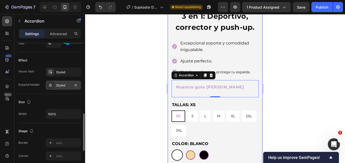
click at [59, 83] on div "Styled" at bounding box center [63, 85] width 15 height 5
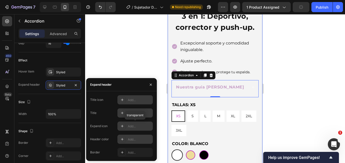
click at [127, 99] on div "Add..." at bounding box center [134, 99] width 35 height 9
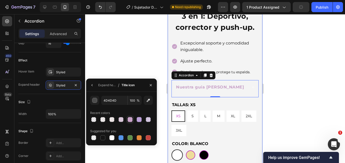
click at [131, 123] on div "4D4D4D 100 % Recent colors Suggested for you" at bounding box center [121, 118] width 63 height 45
click at [131, 120] on div at bounding box center [129, 119] width 5 height 5
type input "C8A2C8"
click at [94, 84] on button "button" at bounding box center [92, 85] width 8 height 8
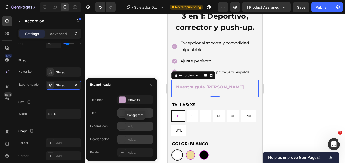
click at [126, 112] on div "Add..." at bounding box center [134, 112] width 35 height 9
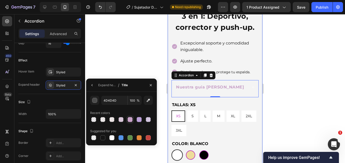
click at [130, 117] on div at bounding box center [130, 119] width 6 height 6
type input "C8A2C8"
click at [94, 88] on button "button" at bounding box center [92, 85] width 8 height 8
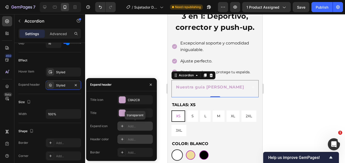
click at [128, 124] on div "Add..." at bounding box center [140, 126] width 24 height 5
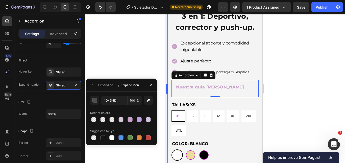
drag, startPoint x: 130, startPoint y: 117, endPoint x: 166, endPoint y: 117, distance: 35.6
click at [130, 117] on div at bounding box center [129, 119] width 5 height 5
type input "C8A2C8"
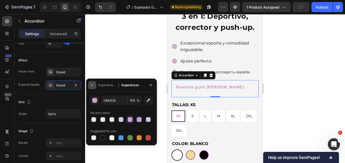
click at [89, 86] on button "button" at bounding box center [92, 85] width 8 height 8
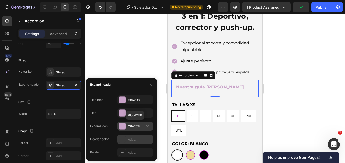
click at [133, 138] on div "Add..." at bounding box center [140, 139] width 24 height 5
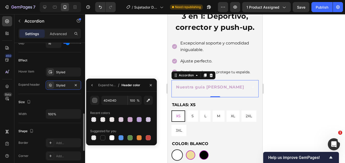
click at [61, 95] on div "Size Width 100%" at bounding box center [49, 108] width 63 height 29
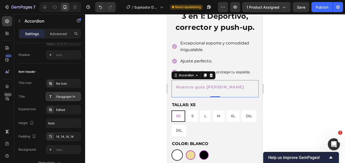
scroll to position [25, 0]
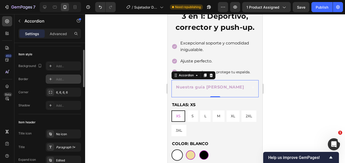
click at [61, 80] on div "Add..." at bounding box center [68, 79] width 24 height 5
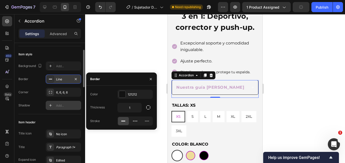
click at [63, 105] on div "Add..." at bounding box center [68, 105] width 24 height 5
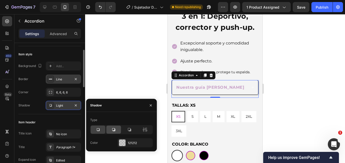
click at [116, 131] on icon at bounding box center [113, 129] width 5 height 5
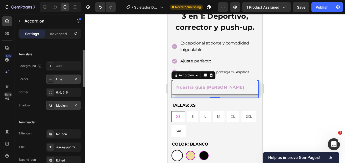
click at [66, 83] on div "Line" at bounding box center [63, 78] width 35 height 9
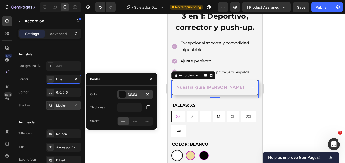
click at [128, 97] on div "121212" at bounding box center [134, 94] width 35 height 9
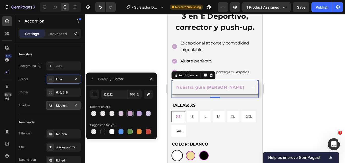
click at [131, 114] on div at bounding box center [129, 113] width 5 height 5
type input "C8A2C8"
click at [333, 93] on div at bounding box center [215, 88] width 260 height 149
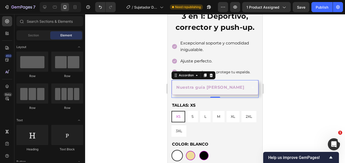
click at [332, 93] on div at bounding box center [215, 88] width 260 height 149
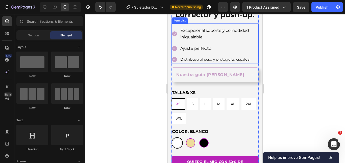
scroll to position [186, 0]
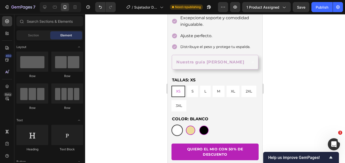
click at [240, 66] on div "Nuestra guía [PERSON_NAME]" at bounding box center [210, 62] width 71 height 7
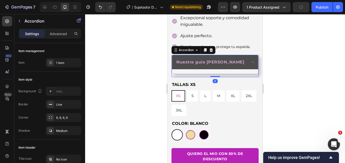
click at [245, 69] on div "Nuestra guía [PERSON_NAME]" at bounding box center [215, 62] width 86 height 14
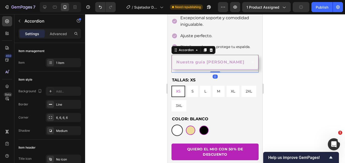
click at [245, 69] on div "Nuestra guía [PERSON_NAME]" at bounding box center [215, 62] width 86 height 14
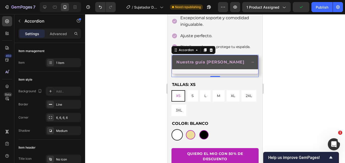
click at [245, 69] on div "Nuestra guía [PERSON_NAME]" at bounding box center [215, 62] width 86 height 14
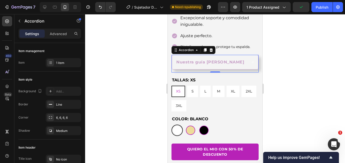
click at [301, 76] on div at bounding box center [215, 88] width 260 height 149
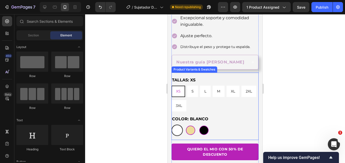
click at [244, 69] on div "Nuestra guía [PERSON_NAME]" at bounding box center [215, 62] width 86 height 14
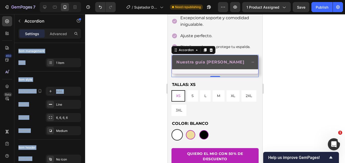
click at [104, 76] on div at bounding box center [215, 88] width 260 height 149
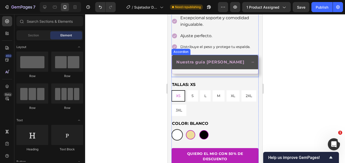
click at [249, 69] on div "Nuestra guía [PERSON_NAME]" at bounding box center [215, 62] width 86 height 14
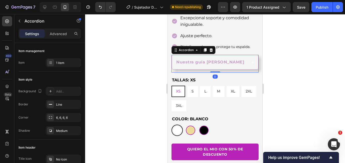
click at [249, 69] on div "Nuestra guía [PERSON_NAME]" at bounding box center [215, 62] width 86 height 14
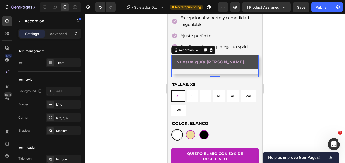
click at [133, 53] on div at bounding box center [215, 88] width 260 height 149
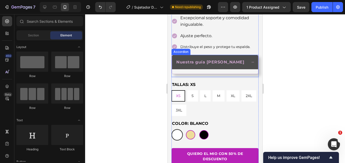
click at [251, 69] on div "Nuestra guía [PERSON_NAME]" at bounding box center [215, 62] width 86 height 14
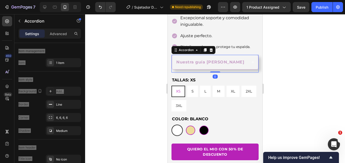
click at [251, 64] on icon at bounding box center [253, 62] width 4 height 4
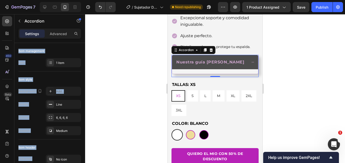
click at [93, 65] on div at bounding box center [215, 88] width 260 height 149
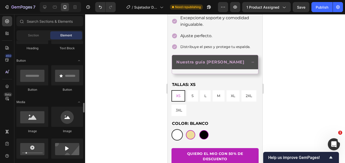
scroll to position [151, 0]
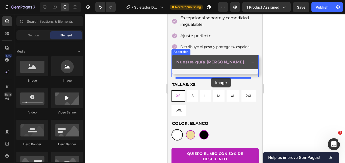
drag, startPoint x: 279, startPoint y: 90, endPoint x: 433, endPoint y: 90, distance: 153.7
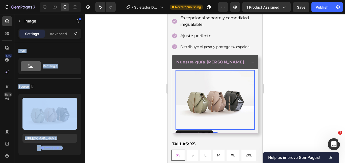
click at [289, 77] on div at bounding box center [215, 88] width 260 height 149
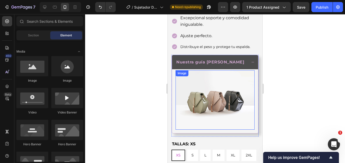
click at [251, 67] on div "Nuestra guía [PERSON_NAME]" at bounding box center [215, 62] width 86 height 14
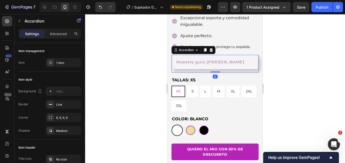
click at [251, 68] on div "Nuestra guía [PERSON_NAME]" at bounding box center [215, 62] width 86 height 14
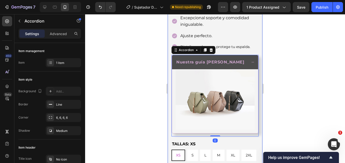
click at [303, 70] on div at bounding box center [215, 88] width 260 height 149
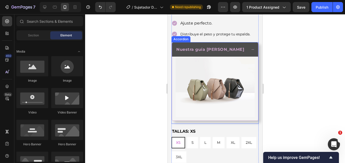
scroll to position [212, 0]
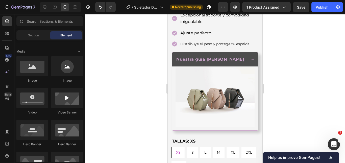
scroll to position [186, 0]
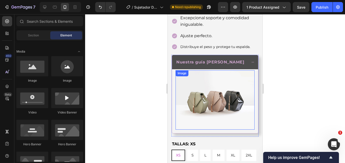
click at [220, 88] on img at bounding box center [214, 99] width 79 height 59
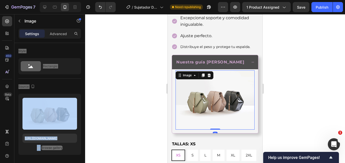
click at [305, 89] on div at bounding box center [215, 88] width 260 height 149
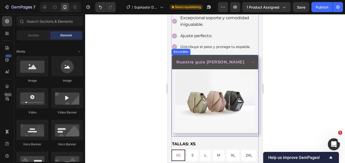
click at [252, 69] on div "Nuestra guía [PERSON_NAME]" at bounding box center [215, 62] width 86 height 14
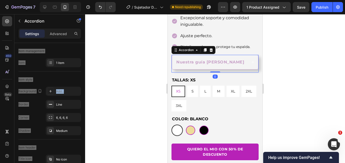
click at [309, 74] on div at bounding box center [215, 88] width 260 height 149
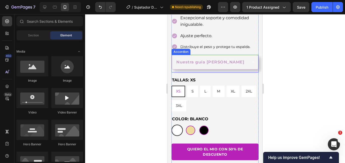
click at [244, 64] on div "Nuestra guía [PERSON_NAME]" at bounding box center [215, 62] width 86 height 14
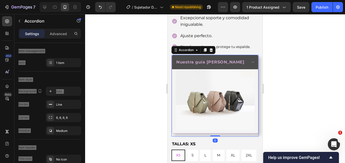
click at [251, 68] on div "Nuestra guía [PERSON_NAME]" at bounding box center [215, 62] width 86 height 14
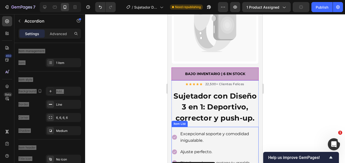
scroll to position [0, 0]
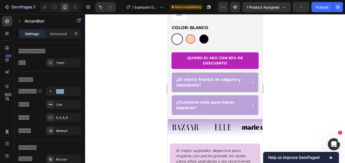
click at [300, 71] on div at bounding box center [215, 88] width 260 height 149
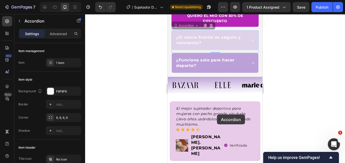
scroll to position [379, 0]
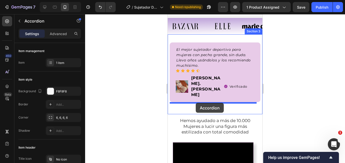
drag, startPoint x: 229, startPoint y: 58, endPoint x: 196, endPoint y: 103, distance: 55.8
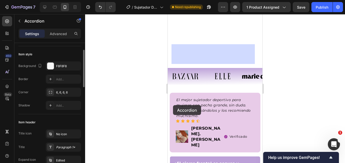
scroll to position [381, 0]
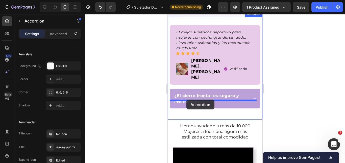
drag, startPoint x: 173, startPoint y: 105, endPoint x: 432, endPoint y: 104, distance: 259.7
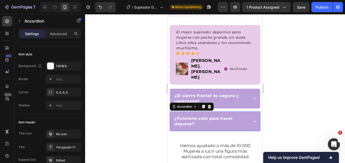
click at [276, 86] on div at bounding box center [215, 88] width 260 height 149
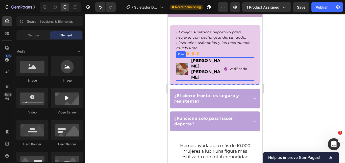
scroll to position [432, 0]
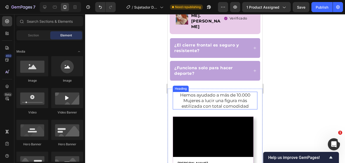
click at [216, 92] on h2 "Hemos ayudado a más de 10.000 Mujeres a lucir una figura más estilizada con tot…" at bounding box center [215, 101] width 85 height 18
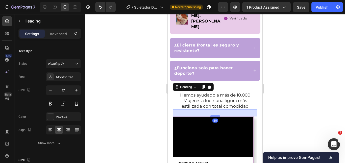
click at [216, 92] on h2 "Hemos ayudado a más de 10.000 Mujeres a lucir una figura más estilizada con tot…" at bounding box center [215, 101] width 85 height 18
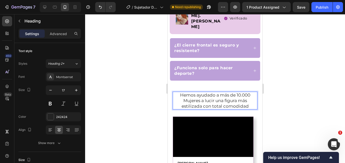
click at [216, 92] on p "Hemos ayudado a más de 10.000 Mujeres a lucir una figura más estilizada con tot…" at bounding box center [215, 100] width 84 height 17
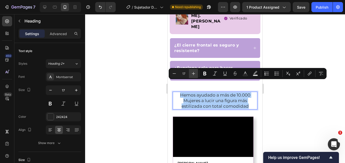
click at [191, 74] on icon "Editor contextual toolbar" at bounding box center [193, 73] width 5 height 5
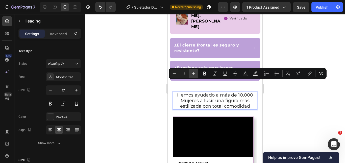
click at [193, 74] on icon "Editor contextual toolbar" at bounding box center [193, 73] width 5 height 5
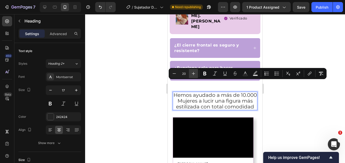
click at [193, 74] on icon "Editor contextual toolbar" at bounding box center [193, 73] width 5 height 5
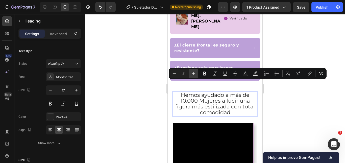
click at [193, 75] on icon "Editor contextual toolbar" at bounding box center [193, 73] width 5 height 5
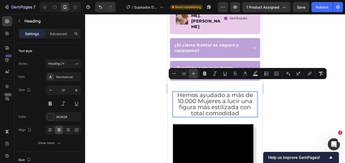
click at [193, 75] on icon "Editor contextual toolbar" at bounding box center [193, 73] width 5 height 5
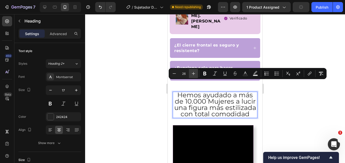
click at [193, 75] on icon "Editor contextual toolbar" at bounding box center [193, 73] width 5 height 5
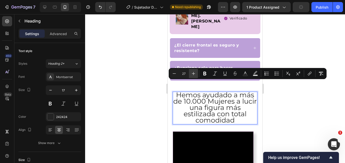
click at [193, 75] on icon "Editor contextual toolbar" at bounding box center [193, 73] width 5 height 5
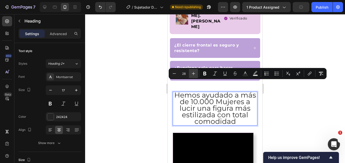
click at [193, 75] on icon "Editor contextual toolbar" at bounding box center [193, 73] width 5 height 5
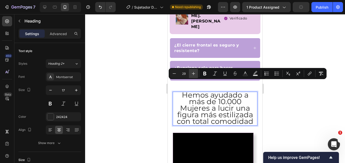
click at [193, 75] on icon "Editor contextual toolbar" at bounding box center [193, 73] width 5 height 5
type input "30"
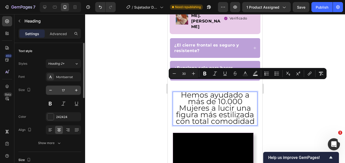
click at [65, 90] on input "17" at bounding box center [63, 90] width 17 height 9
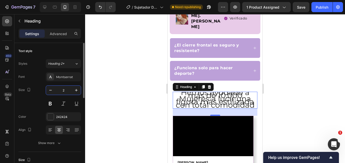
type input "20"
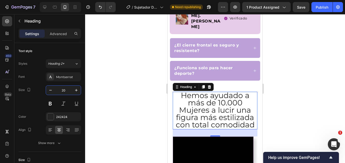
click at [302, 90] on div at bounding box center [215, 88] width 260 height 149
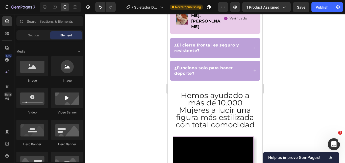
click at [302, 90] on div at bounding box center [215, 88] width 260 height 149
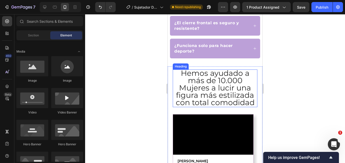
scroll to position [457, 0]
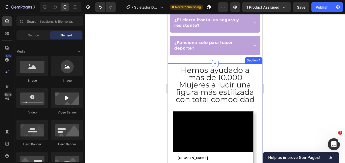
click at [231, 72] on span "Hemos ayudado a más de 10.000 Mujeres a lucir una figura más estilizada con tot…" at bounding box center [215, 84] width 79 height 39
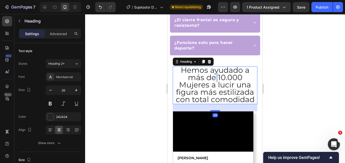
click at [214, 66] on span "Hemos ayudado a más de 10.000 Mujeres a lucir una figura más estilizada con tot…" at bounding box center [215, 84] width 79 height 39
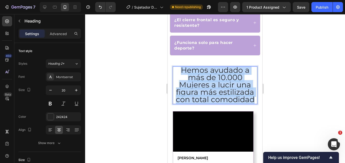
click at [215, 66] on span "Hemos ayudado a más de 10.000 Mujeres a lucir una figura más estilizada con tot…" at bounding box center [215, 84] width 79 height 39
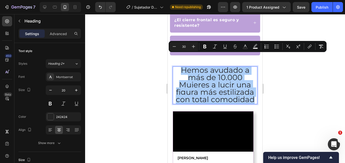
click at [250, 45] on div "Minus 30 Plus Bold Italic Underline Strikethrough Text Color Text Background Co…" at bounding box center [248, 46] width 156 height 9
click at [247, 47] on icon "Editor contextual toolbar" at bounding box center [244, 46] width 5 height 5
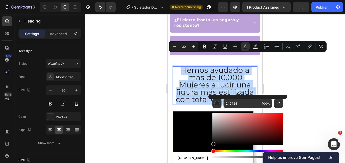
type input "070707"
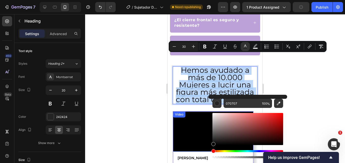
drag, startPoint x: 396, startPoint y: 138, endPoint x: 469, endPoint y: 83, distance: 91.7
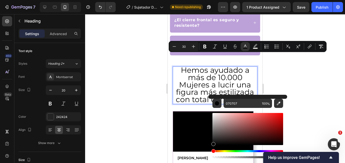
click at [311, 63] on div at bounding box center [215, 88] width 260 height 149
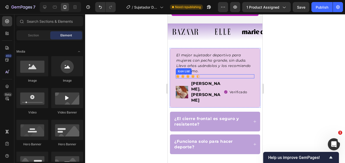
scroll to position [305, 0]
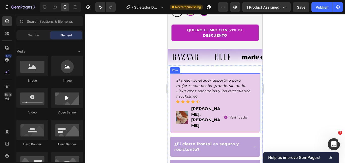
click at [226, 84] on div "El mejor sujetador deportivo para mujeres con pecho grande, sin duda. Llevo año…" at bounding box center [215, 103] width 91 height 60
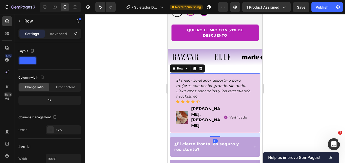
click at [226, 83] on div "El mejor sujetador deportivo para mujeres con pecho grande, sin duda. Llevo año…" at bounding box center [215, 103] width 91 height 60
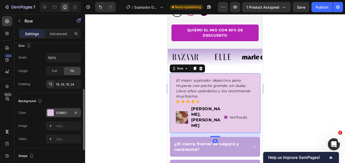
click at [62, 111] on div "D198D1" at bounding box center [63, 113] width 15 height 5
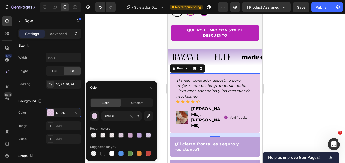
click at [279, 97] on div at bounding box center [215, 88] width 260 height 149
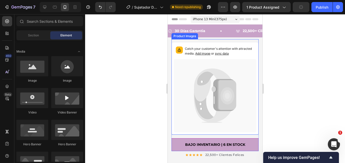
scroll to position [126, 0]
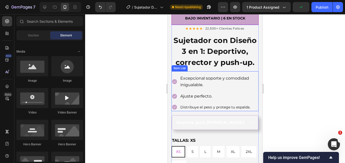
click at [208, 110] on p "Distribuye el peso y protege tu espalda." at bounding box center [218, 107] width 77 height 6
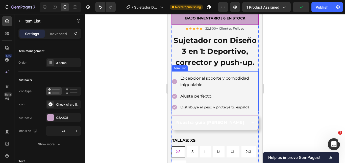
click at [208, 110] on p "Distribuye el peso y protege tu espalda." at bounding box center [218, 107] width 77 height 6
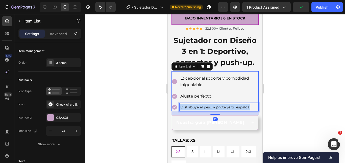
click at [208, 110] on p "Distribuye el peso y protege tu espalda." at bounding box center [218, 107] width 77 height 6
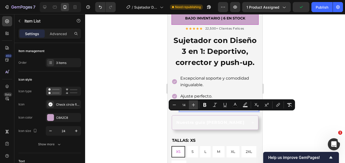
click at [195, 105] on icon "Editor contextual toolbar" at bounding box center [193, 104] width 5 height 5
type input "16"
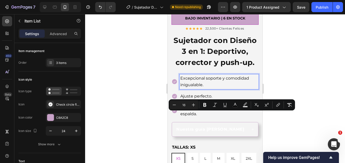
click at [194, 87] on span "Excepcional soporte y comodidad inigualable." at bounding box center [214, 81] width 69 height 11
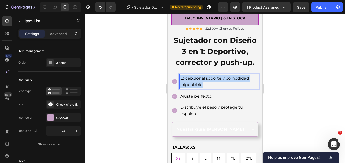
click at [194, 87] on span "Excepcional soporte y comodidad inigualable." at bounding box center [214, 81] width 69 height 11
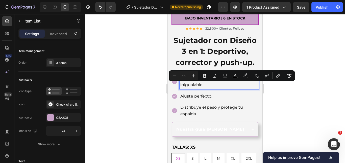
click at [197, 98] on span "Ajuste perfecto." at bounding box center [196, 96] width 32 height 5
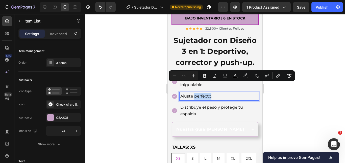
click at [197, 98] on span "Ajuste perfecto." at bounding box center [196, 96] width 32 height 5
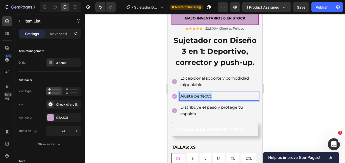
click at [197, 98] on span "Ajuste perfecto." at bounding box center [196, 96] width 32 height 5
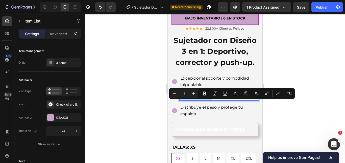
click at [290, 110] on div at bounding box center [215, 88] width 260 height 149
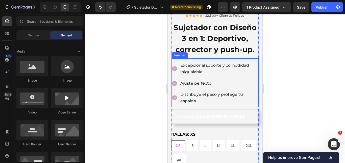
scroll to position [151, 0]
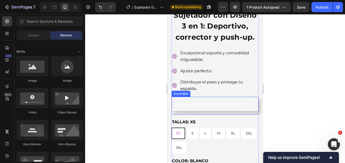
click at [244, 110] on div "Nuestra guía [PERSON_NAME]" at bounding box center [215, 104] width 86 height 14
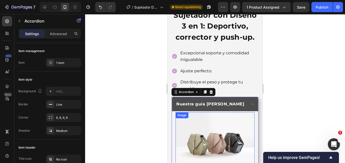
click at [243, 111] on div "Nuestra guía [PERSON_NAME]" at bounding box center [215, 104] width 86 height 14
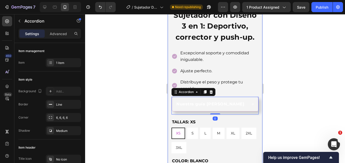
click at [298, 96] on div at bounding box center [215, 88] width 260 height 149
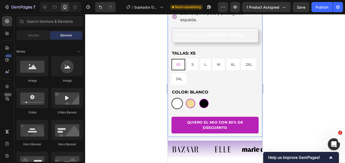
scroll to position [227, 0]
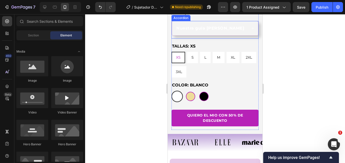
click at [203, 31] on strong "Nuestra guía [PERSON_NAME]" at bounding box center [210, 28] width 68 height 5
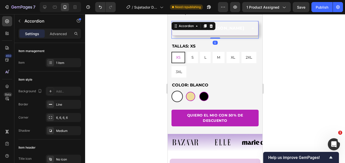
click at [219, 31] on strong "Nuestra guía [PERSON_NAME]" at bounding box center [210, 28] width 68 height 5
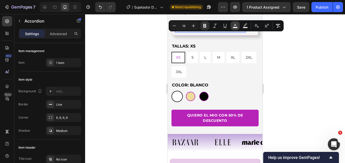
click at [232, 26] on icon "Editor contextual toolbar" at bounding box center [234, 25] width 5 height 5
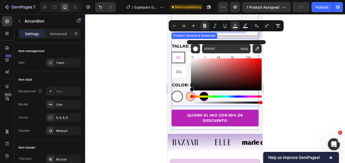
drag, startPoint x: 383, startPoint y: 91, endPoint x: 382, endPoint y: 98, distance: 7.7
type input "000000"
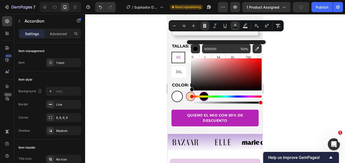
click at [305, 71] on div at bounding box center [215, 88] width 260 height 149
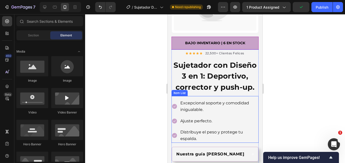
scroll to position [101, 0]
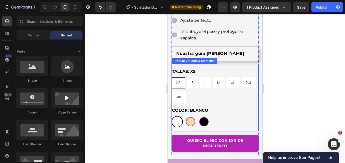
click at [305, 73] on div at bounding box center [215, 88] width 260 height 149
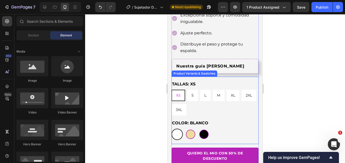
scroll to position [177, 0]
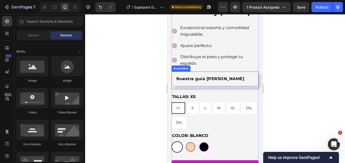
click at [251, 80] on icon at bounding box center [253, 79] width 4 height 4
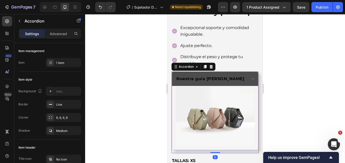
click at [248, 86] on div "Nuestra guía [PERSON_NAME]" at bounding box center [215, 79] width 86 height 14
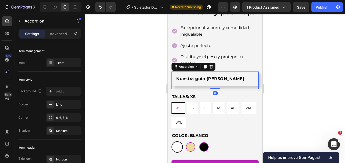
click at [246, 86] on div "Nuestra guía [PERSON_NAME]" at bounding box center [215, 79] width 86 height 14
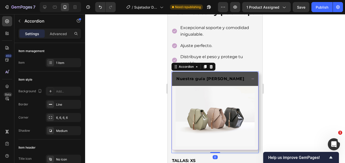
click at [246, 86] on div "Nuestra guía [PERSON_NAME]" at bounding box center [215, 79] width 86 height 14
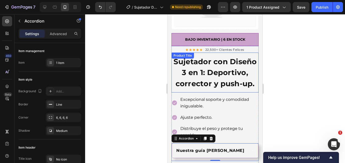
scroll to position [76, 0]
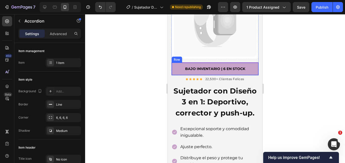
click at [173, 63] on div "BAJO INVENTARIO | 6 EN STOCK Text block Row" at bounding box center [214, 68] width 87 height 13
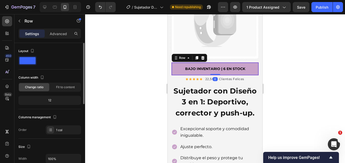
scroll to position [101, 0]
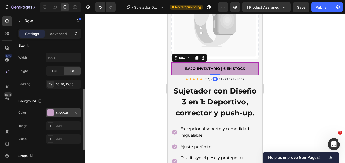
click at [58, 117] on div "C8A2C8" at bounding box center [63, 112] width 35 height 9
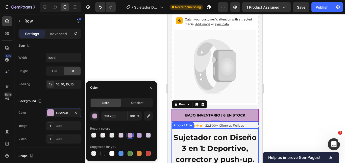
scroll to position [0, 0]
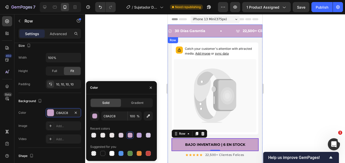
click at [207, 26] on div "30 Días Garantia Item List 22,500+ Clientes Felices Item List Galardonado en 20…" at bounding box center [215, 30] width 95 height 13
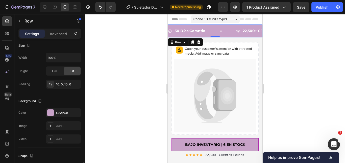
scroll to position [151, 0]
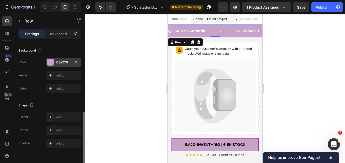
click at [62, 59] on div "C8A2C8" at bounding box center [63, 62] width 35 height 9
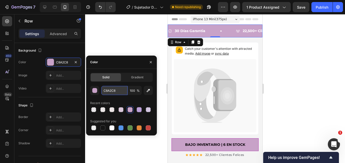
click at [107, 87] on input "C8A2C8" at bounding box center [114, 90] width 26 height 9
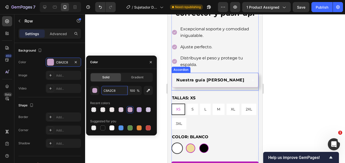
scroll to position [177, 0]
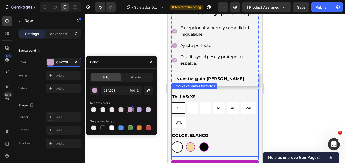
click at [201, 81] on strong "Nuestra guía [PERSON_NAME]" at bounding box center [210, 78] width 68 height 5
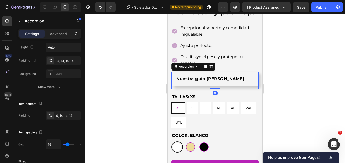
scroll to position [0, 0]
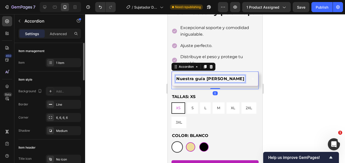
click at [201, 81] on strong "Nuestra guía [PERSON_NAME]" at bounding box center [210, 78] width 68 height 5
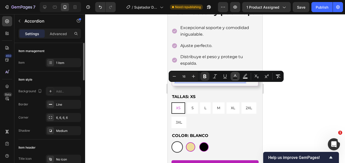
click at [236, 74] on icon "Editor contextual toolbar" at bounding box center [234, 76] width 5 height 5
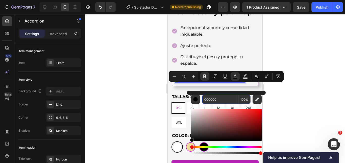
click at [214, 100] on input "000000" at bounding box center [220, 99] width 36 height 9
paste input "C8A2C8"
type input "C8A2C8"
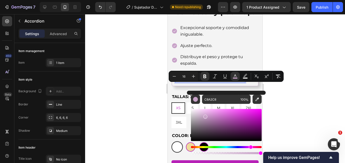
click at [290, 92] on div at bounding box center [215, 88] width 260 height 149
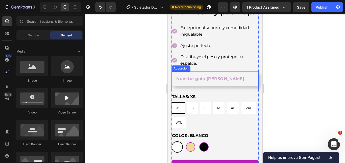
click at [290, 84] on div at bounding box center [215, 88] width 260 height 149
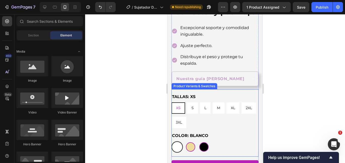
click at [246, 86] on div "Nuestra guía [PERSON_NAME]" at bounding box center [215, 79] width 86 height 14
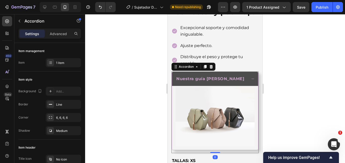
drag, startPoint x: 246, startPoint y: 89, endPoint x: 480, endPoint y: 95, distance: 234.0
click at [246, 86] on div "Nuestra guía [PERSON_NAME]" at bounding box center [215, 79] width 86 height 14
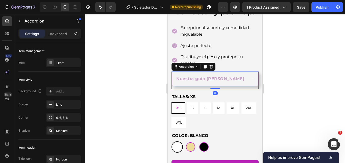
click at [313, 80] on div at bounding box center [215, 88] width 260 height 149
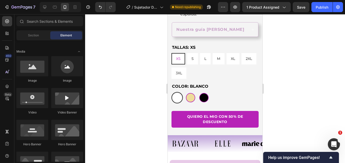
scroll to position [227, 0]
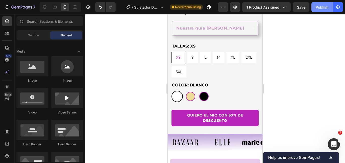
click at [318, 8] on div "Publish" at bounding box center [321, 7] width 13 height 5
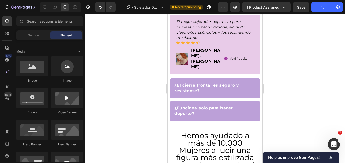
scroll to position [429, 0]
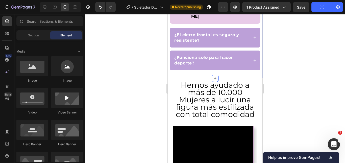
click at [217, 88] on span "Hemos ayudado a más de 10.000 Mujeres a lucir una figura más estilizada con tot…" at bounding box center [215, 99] width 79 height 39
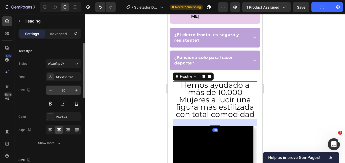
click at [63, 93] on input "20" at bounding box center [63, 90] width 17 height 9
type input "30"
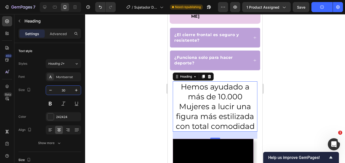
click at [285, 86] on div at bounding box center [215, 88] width 260 height 149
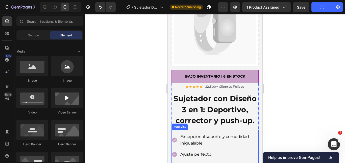
scroll to position [0, 0]
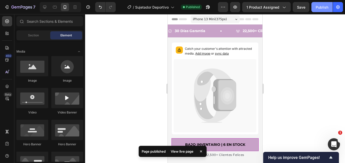
click at [324, 9] on div "Publish" at bounding box center [321, 7] width 13 height 5
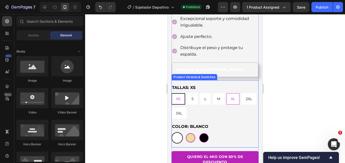
scroll to position [177, 0]
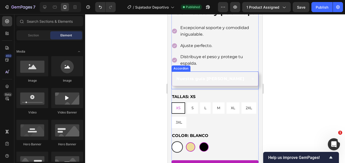
click at [204, 81] on strong "Nuestra guía [PERSON_NAME]" at bounding box center [210, 78] width 68 height 5
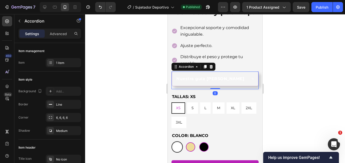
click at [204, 81] on strong "Nuestra guía [PERSON_NAME]" at bounding box center [210, 78] width 68 height 5
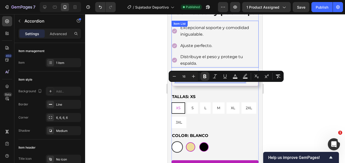
click at [175, 34] on icon at bounding box center [174, 31] width 5 height 5
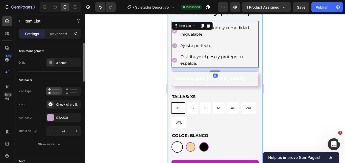
click at [61, 124] on div "Icon type Icon Check circle filled Icon color C8A2C8 Icon size 24" at bounding box center [49, 111] width 63 height 49
click at [60, 120] on div "C8A2C8" at bounding box center [63, 117] width 35 height 9
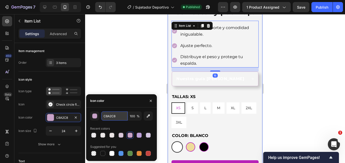
click at [103, 119] on input "C8A2C8" at bounding box center [114, 115] width 26 height 9
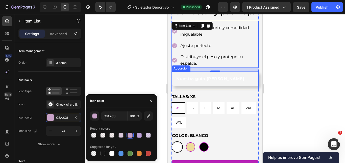
click at [212, 81] on strong "Nuestra guía [PERSON_NAME]" at bounding box center [210, 78] width 68 height 5
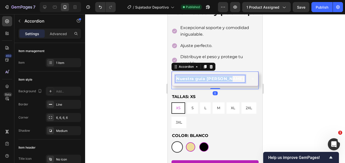
click at [212, 81] on strong "Nuestra guía [PERSON_NAME]" at bounding box center [210, 78] width 68 height 5
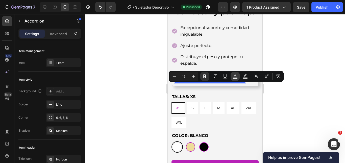
click at [236, 75] on icon "Editor contextual toolbar" at bounding box center [234, 76] width 5 height 5
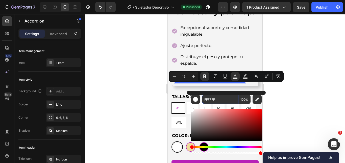
click at [224, 97] on input "FFFFFF" at bounding box center [220, 99] width 36 height 9
paste input "C8A2C8"
type input "C8A2C8"
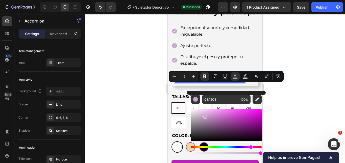
click at [296, 48] on div at bounding box center [215, 88] width 260 height 149
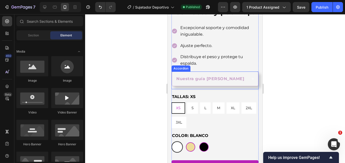
click at [237, 82] on div "Nuestra guía [PERSON_NAME]" at bounding box center [210, 78] width 71 height 7
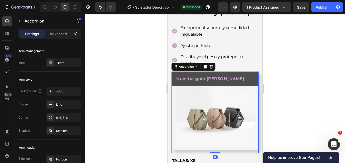
click at [241, 82] on div "Nuestra guía [PERSON_NAME]" at bounding box center [210, 78] width 71 height 7
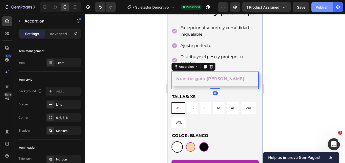
click at [317, 12] on button "Publish" at bounding box center [321, 7] width 21 height 10
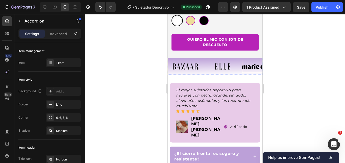
click at [279, 72] on div at bounding box center [215, 88] width 260 height 149
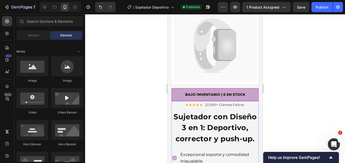
scroll to position [0, 0]
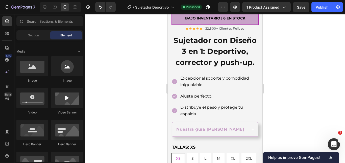
click at [293, 78] on div at bounding box center [215, 88] width 260 height 149
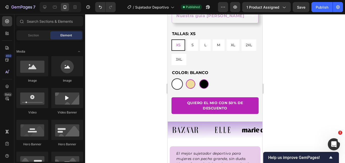
scroll to position [252, 0]
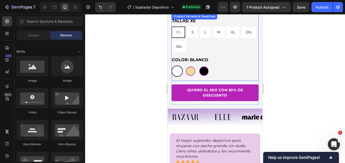
click at [237, 60] on div "TALLAS: XS XS XS XS S S S L L L M M M XL XL XL 2XL 2XL 2XL 3XL 3XL 3XL COLOR: B…" at bounding box center [214, 46] width 87 height 59
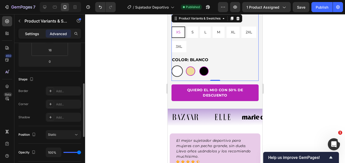
click at [37, 32] on p "Settings" at bounding box center [32, 33] width 14 height 5
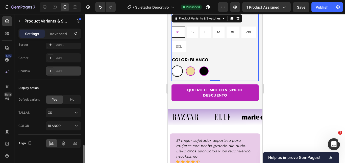
scroll to position [464, 0]
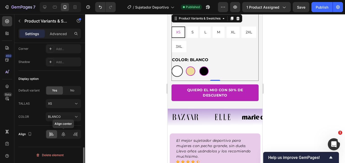
drag, startPoint x: 63, startPoint y: 132, endPoint x: 108, endPoint y: 119, distance: 46.9
click at [63, 132] on icon at bounding box center [63, 133] width 5 height 5
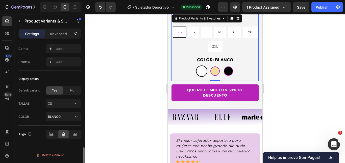
click at [289, 70] on div at bounding box center [215, 88] width 260 height 149
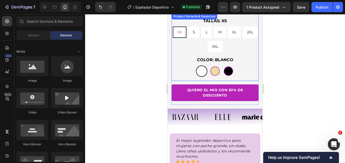
scroll to position [227, 0]
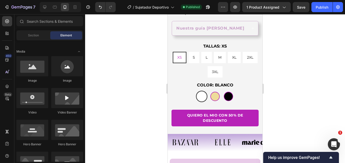
click at [301, 59] on div at bounding box center [215, 88] width 260 height 149
click at [324, 8] on div "Publish" at bounding box center [321, 7] width 13 height 5
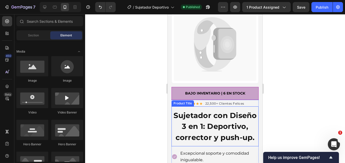
scroll to position [0, 0]
